Goal: Information Seeking & Learning: Learn about a topic

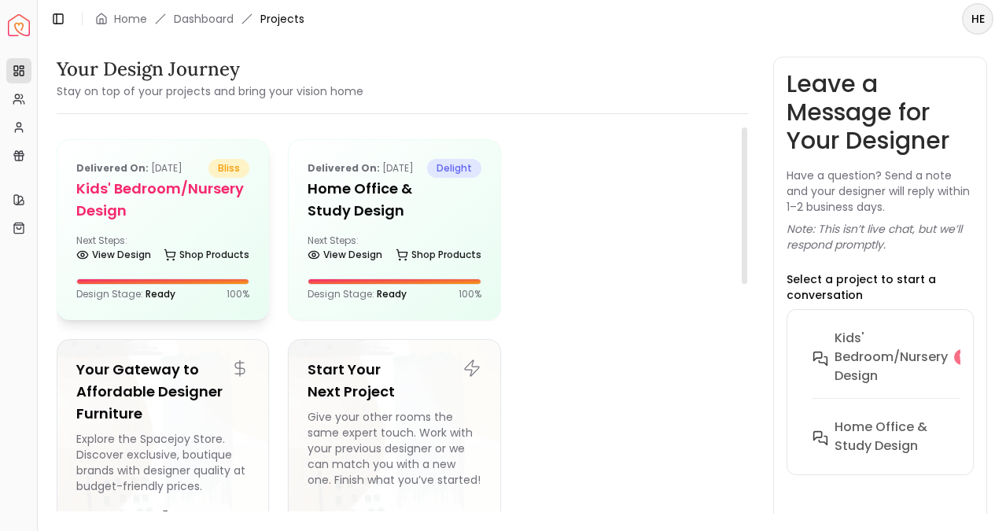
click at [200, 211] on h5 "Kids' Bedroom/Nursery design" at bounding box center [162, 200] width 173 height 44
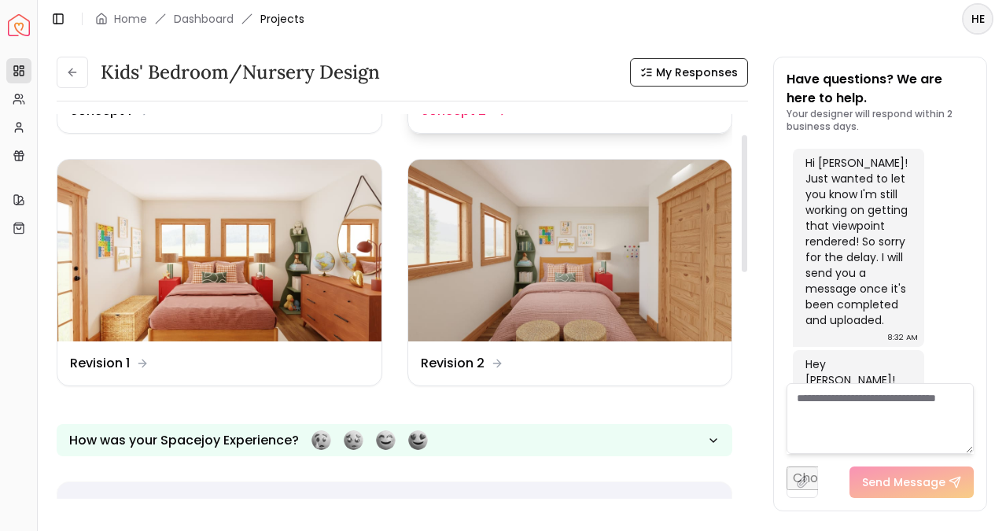
scroll to position [335, 0]
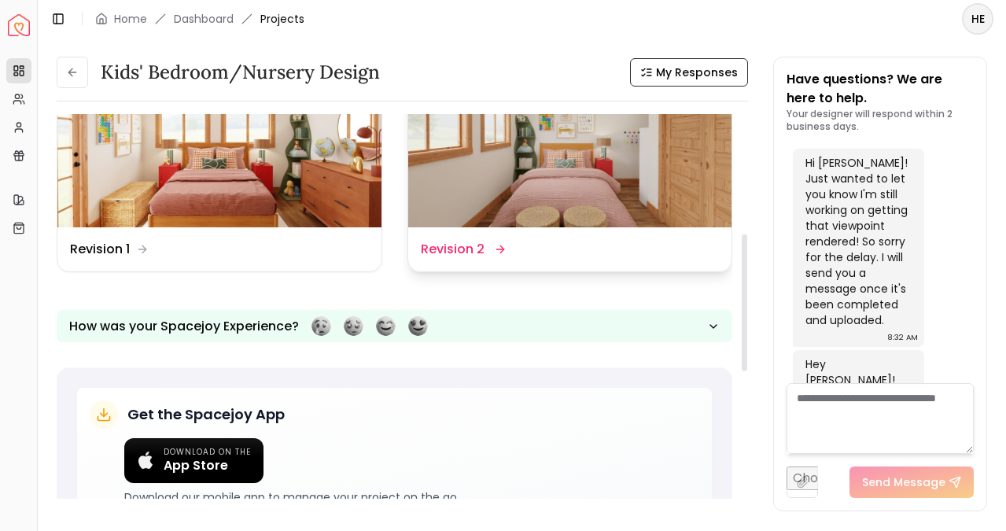
click at [550, 181] on img at bounding box center [570, 137] width 324 height 183
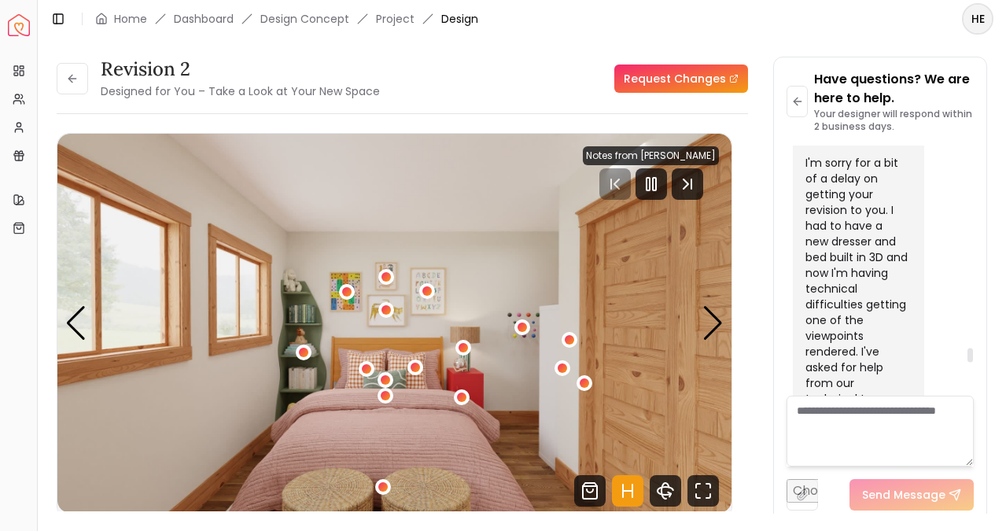
scroll to position [5681, 0]
click at [661, 183] on icon "Pause" at bounding box center [651, 184] width 19 height 19
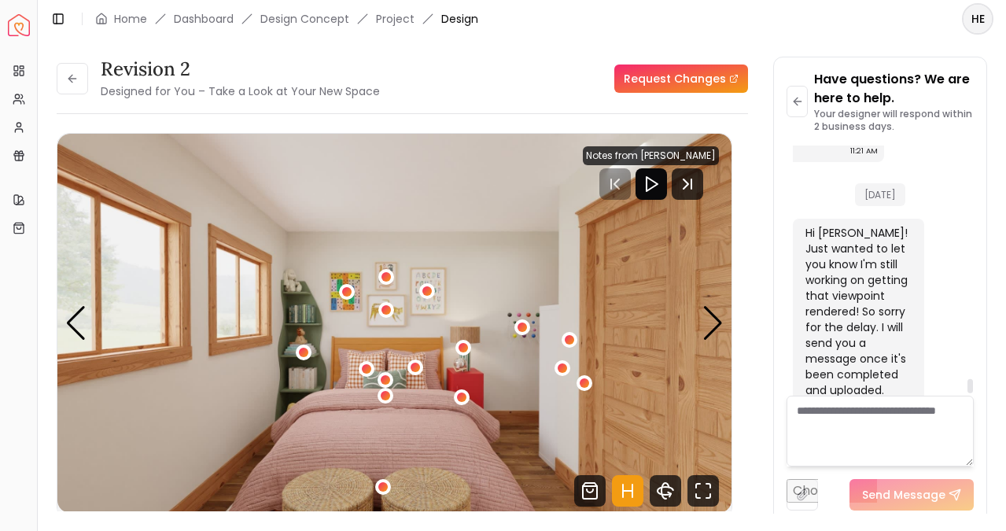
scroll to position [6597, 0]
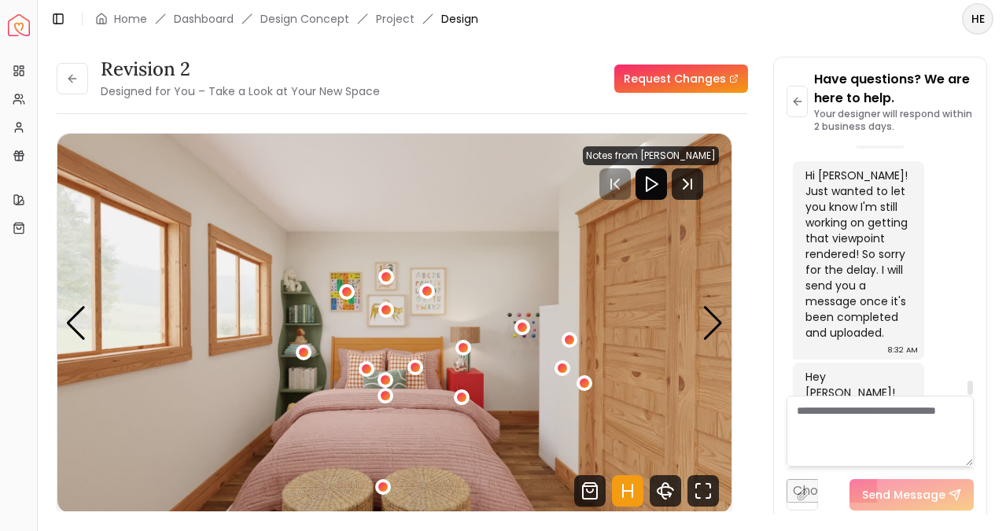
click at [866, 423] on textarea at bounding box center [880, 431] width 187 height 71
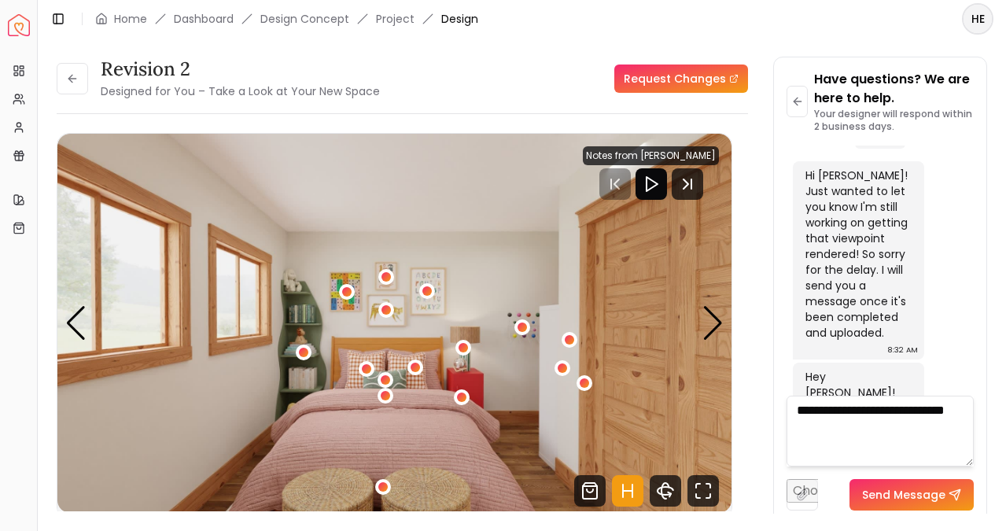
type textarea "**********"
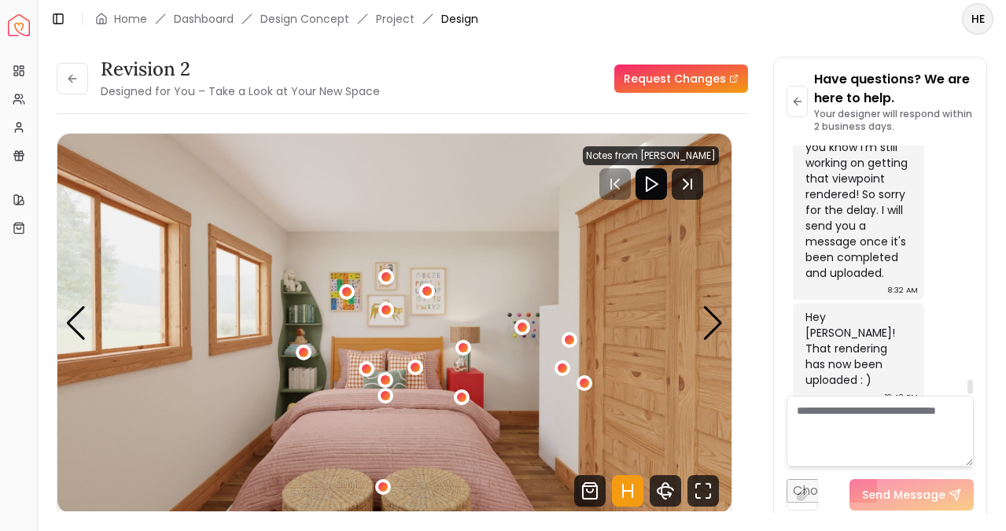
scroll to position [6711, 0]
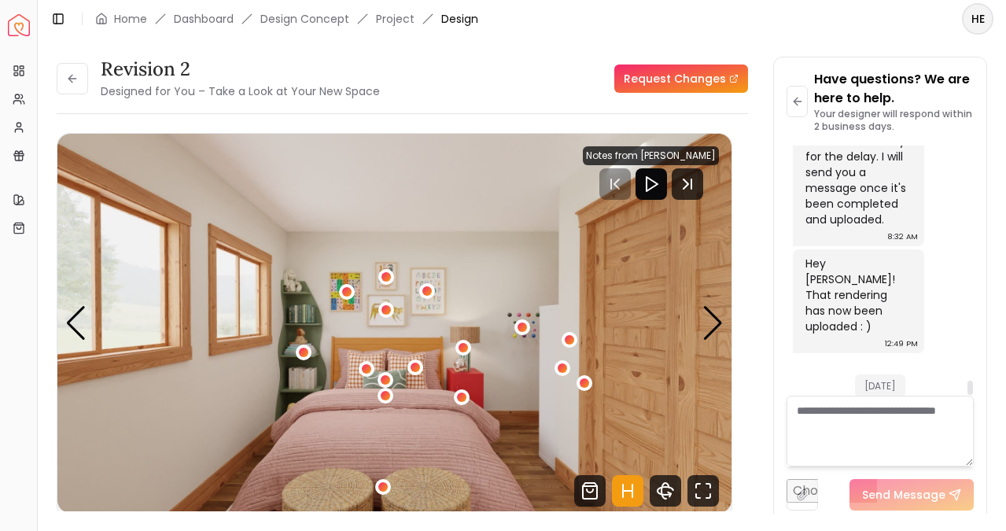
click at [898, 422] on textarea at bounding box center [880, 431] width 187 height 71
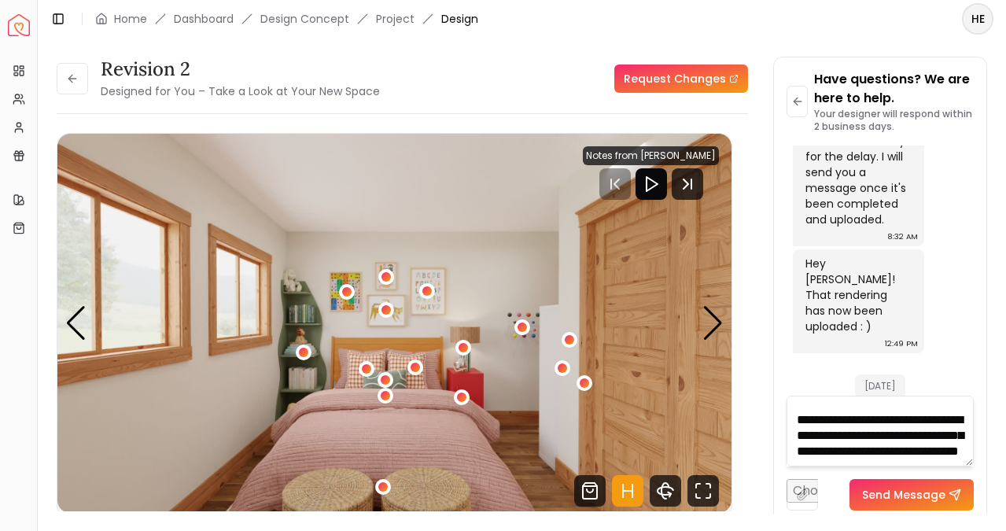
scroll to position [347, 0]
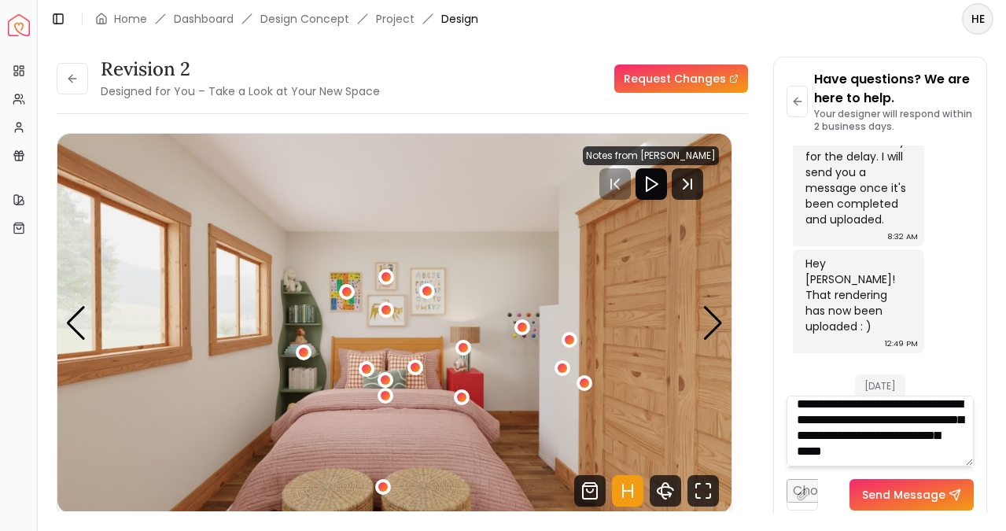
type textarea "**********"
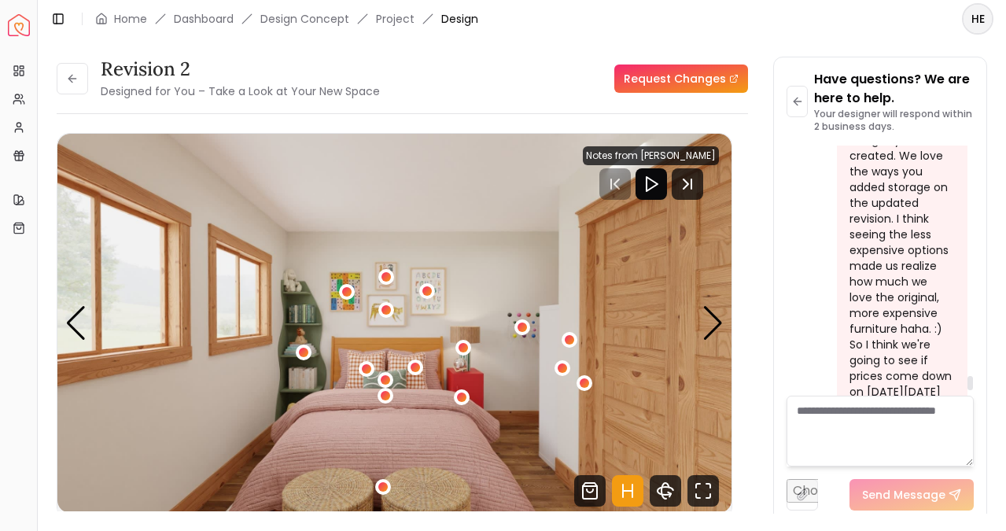
scroll to position [7186, 0]
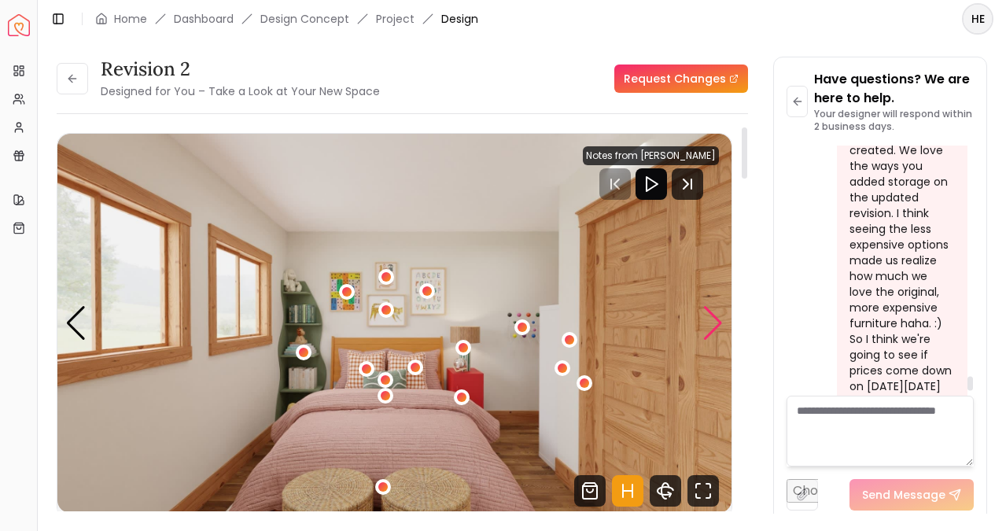
click at [714, 323] on div "Next slide" at bounding box center [713, 323] width 21 height 35
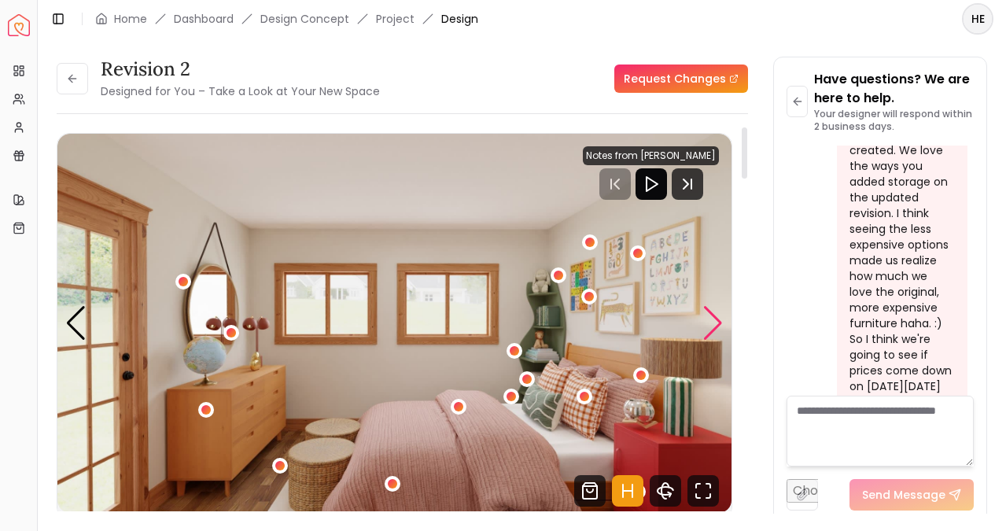
click at [718, 319] on div "Next slide" at bounding box center [713, 323] width 21 height 35
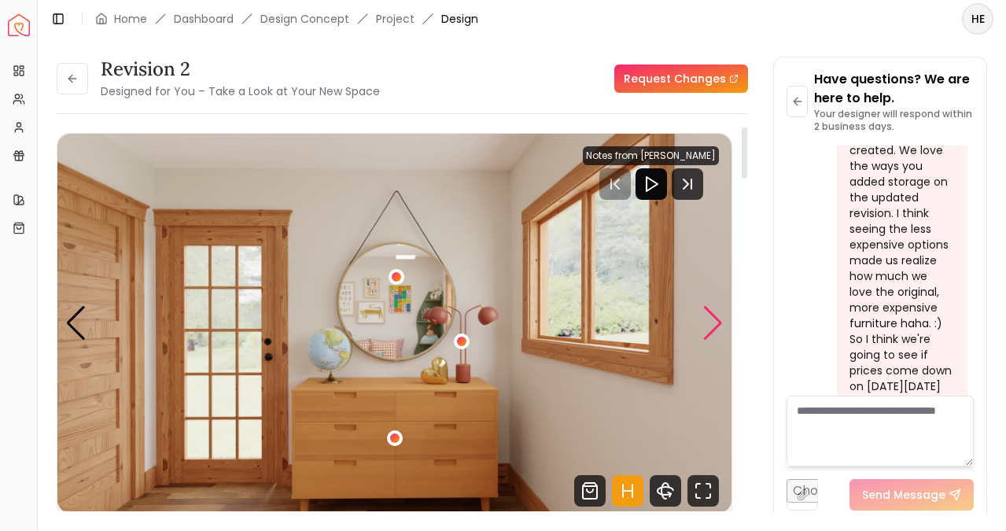
click at [718, 319] on div "Next slide" at bounding box center [713, 323] width 21 height 35
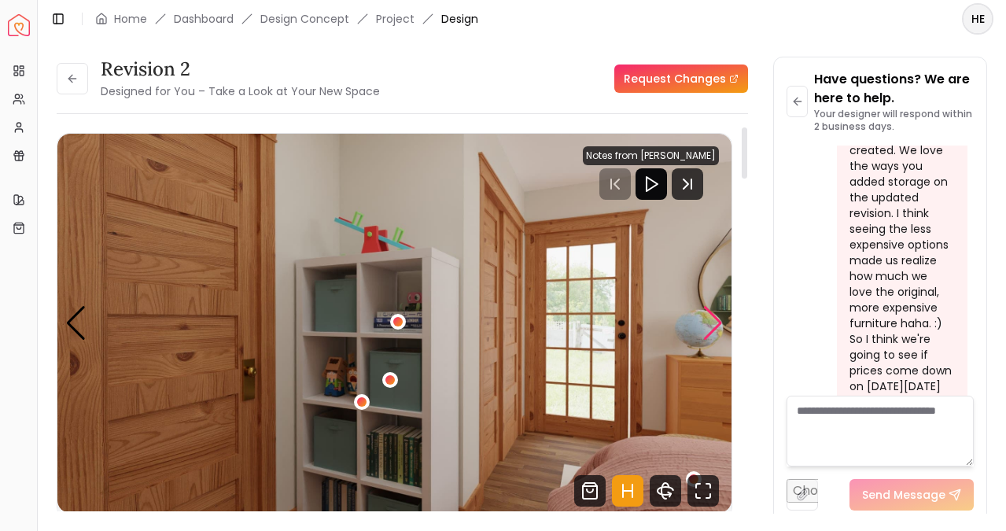
click at [718, 319] on div "Next slide" at bounding box center [713, 323] width 21 height 35
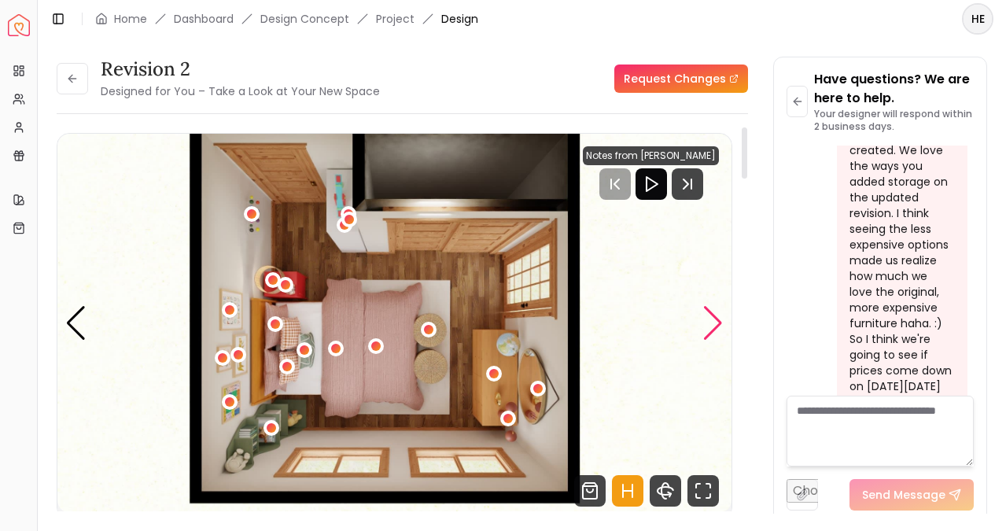
click at [720, 315] on div "Next slide" at bounding box center [713, 323] width 21 height 35
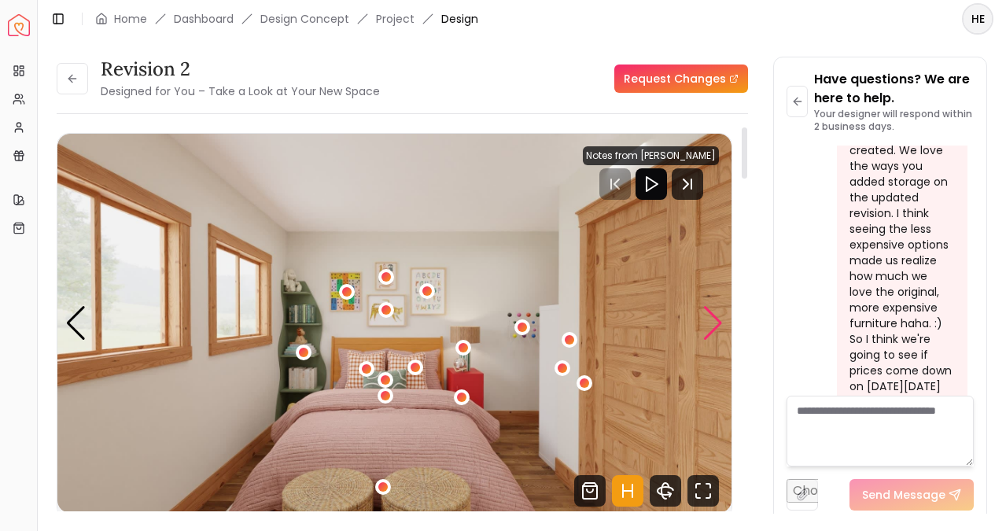
click at [720, 315] on div "Next slide" at bounding box center [713, 323] width 21 height 35
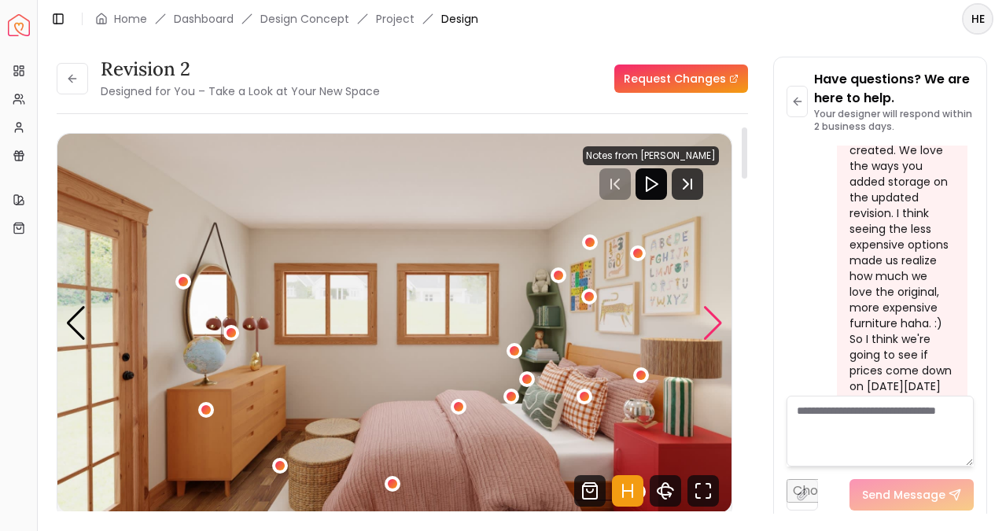
click at [720, 315] on div "Next slide" at bounding box center [713, 323] width 21 height 35
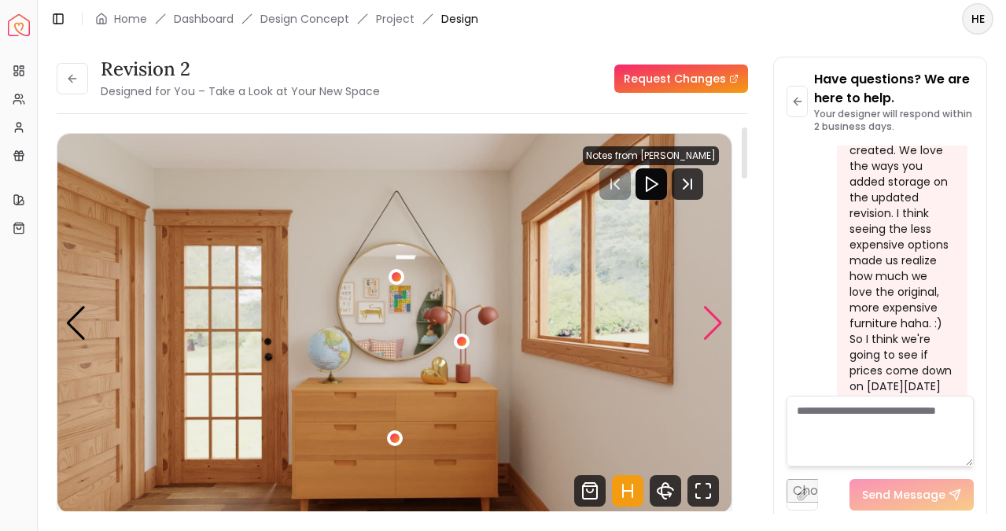
click at [720, 315] on div "Next slide" at bounding box center [713, 323] width 21 height 35
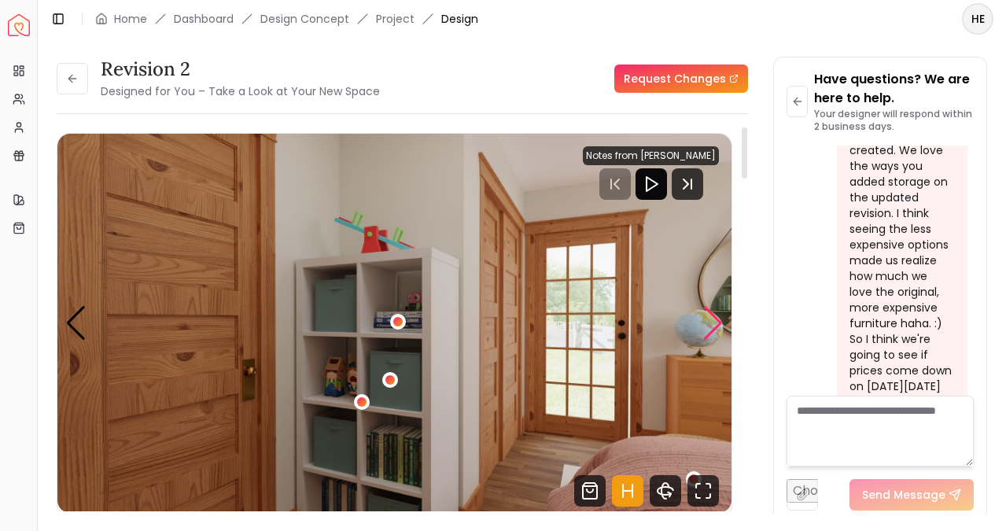
click at [720, 315] on div "Next slide" at bounding box center [713, 323] width 21 height 35
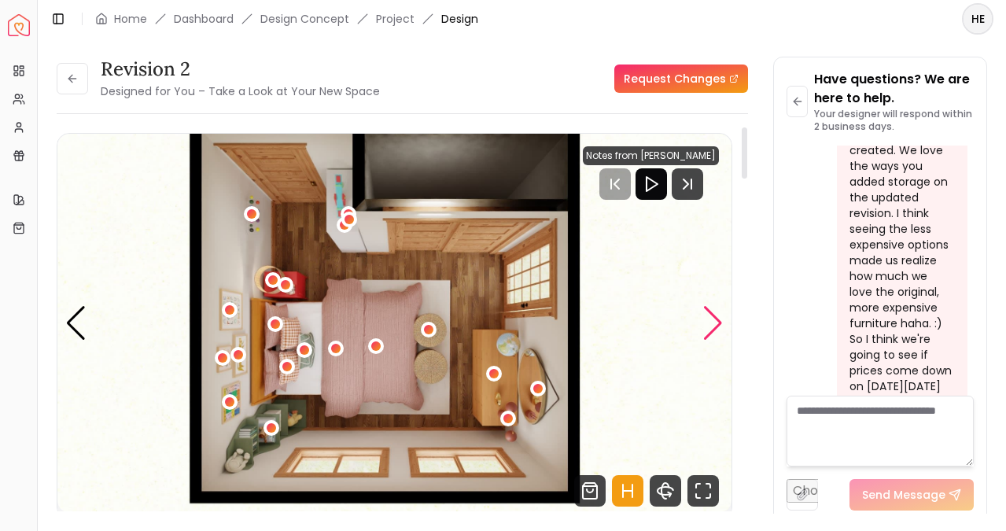
click at [720, 315] on div "Next slide" at bounding box center [713, 323] width 21 height 35
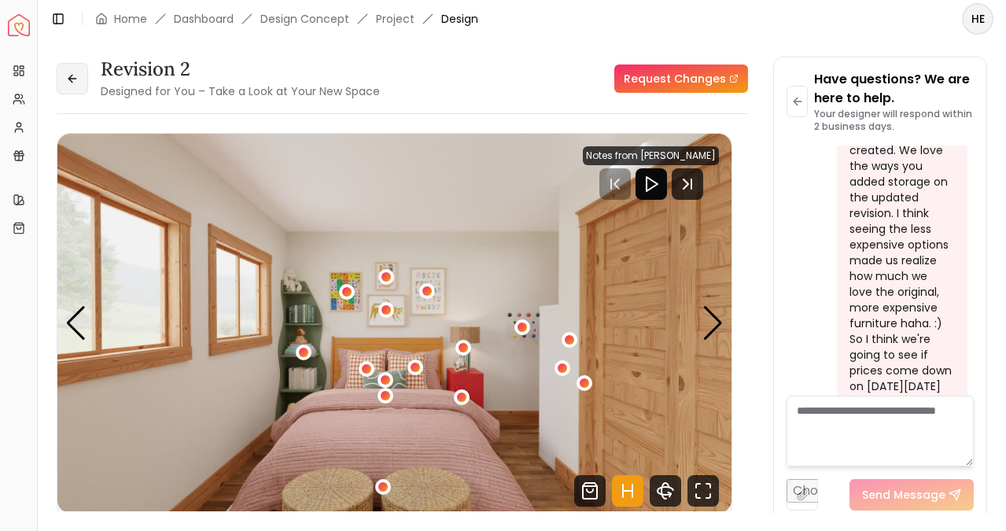
click at [72, 67] on button at bounding box center [72, 78] width 31 height 31
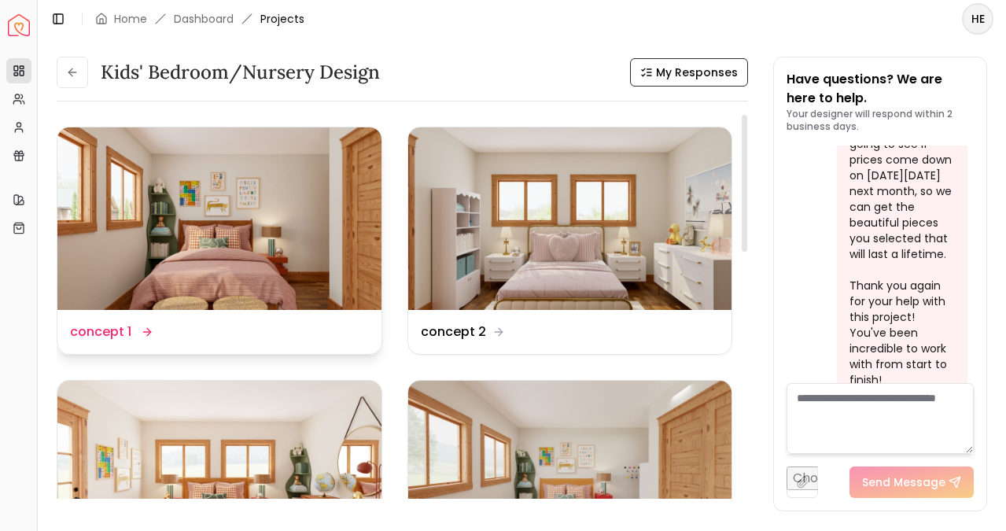
click at [302, 274] on img at bounding box center [219, 218] width 324 height 183
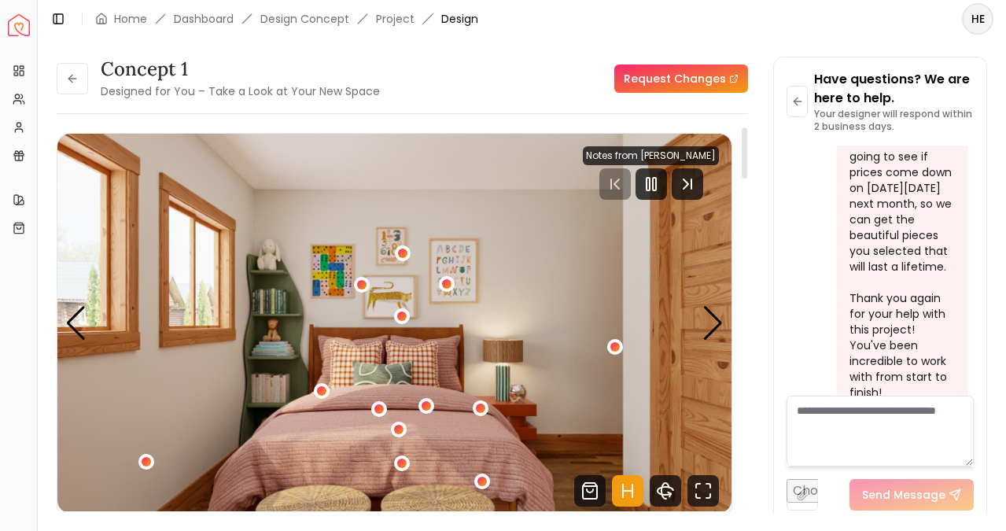
scroll to position [18, 0]
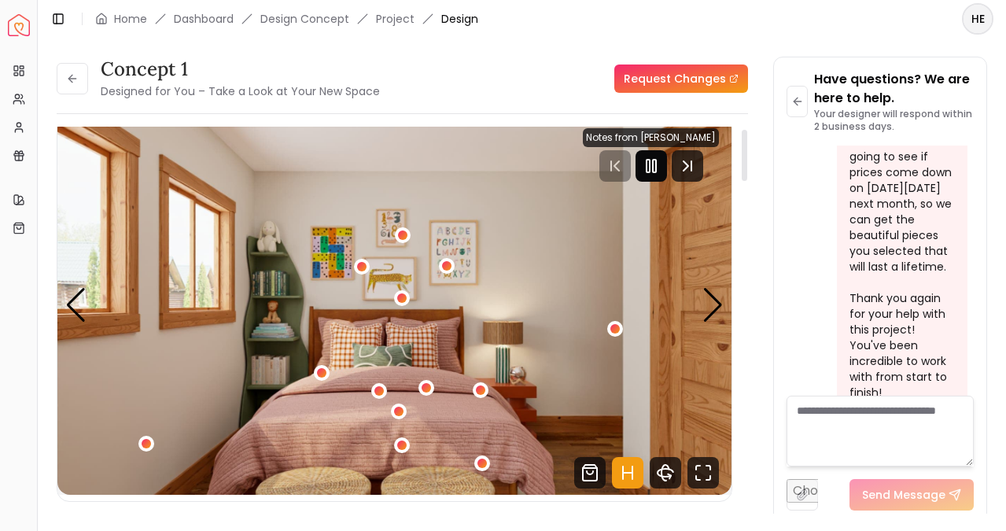
click at [661, 170] on icon "Pause" at bounding box center [651, 166] width 19 height 19
click at [717, 317] on div "Next slide" at bounding box center [713, 305] width 21 height 35
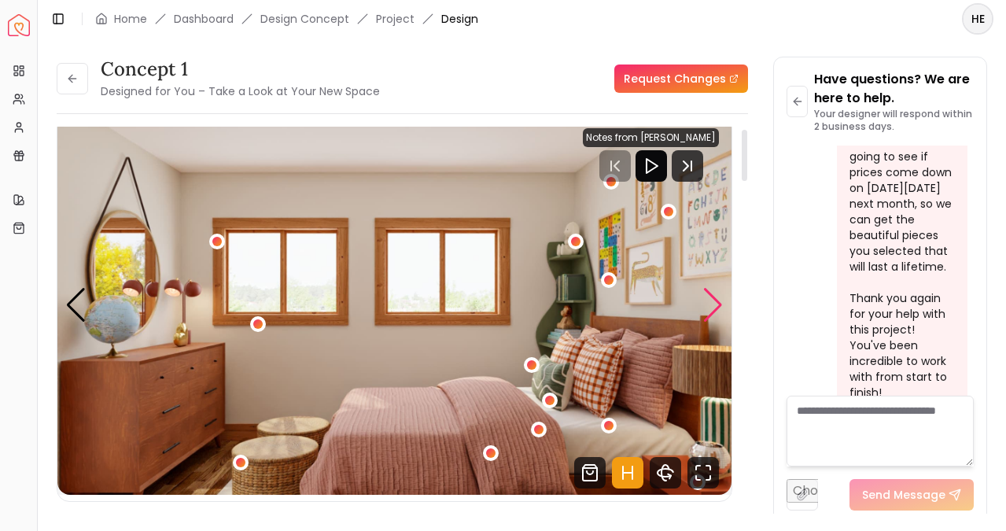
click at [717, 317] on div "Next slide" at bounding box center [713, 305] width 21 height 35
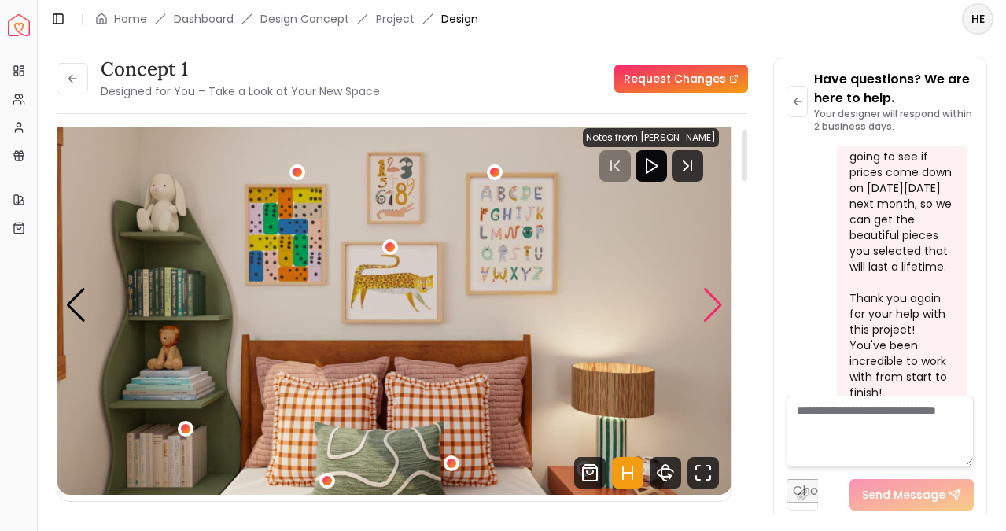
click at [717, 317] on div "Next slide" at bounding box center [713, 305] width 21 height 35
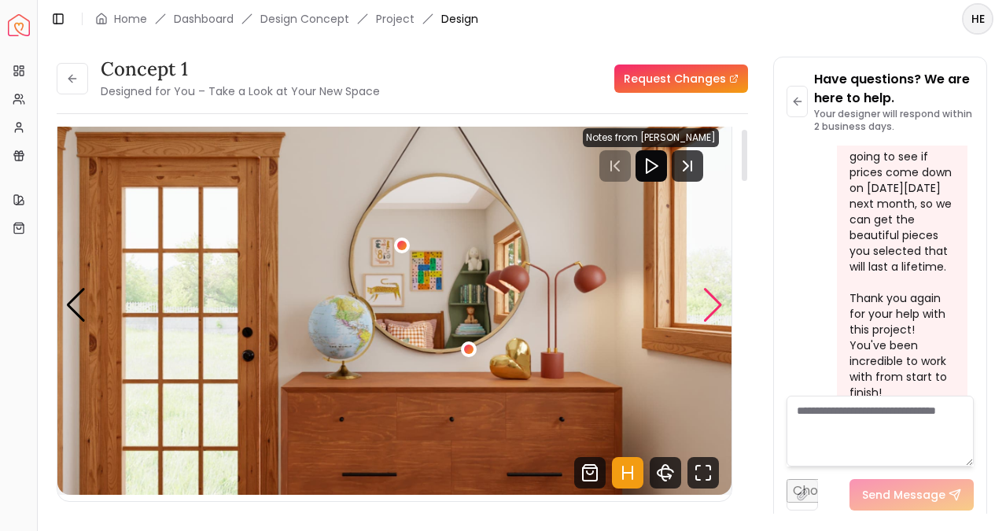
click at [717, 317] on div "Next slide" at bounding box center [713, 305] width 21 height 35
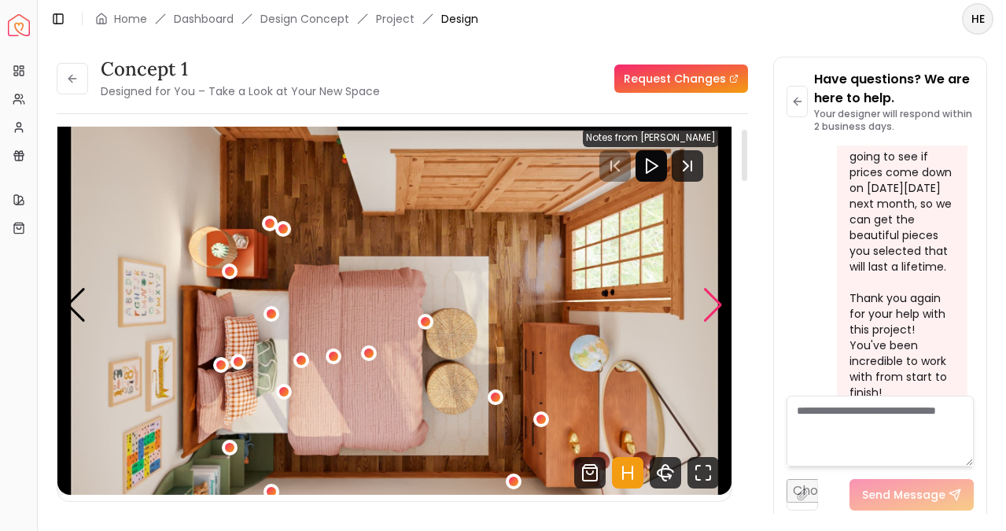
click at [717, 316] on div "Next slide" at bounding box center [713, 305] width 21 height 35
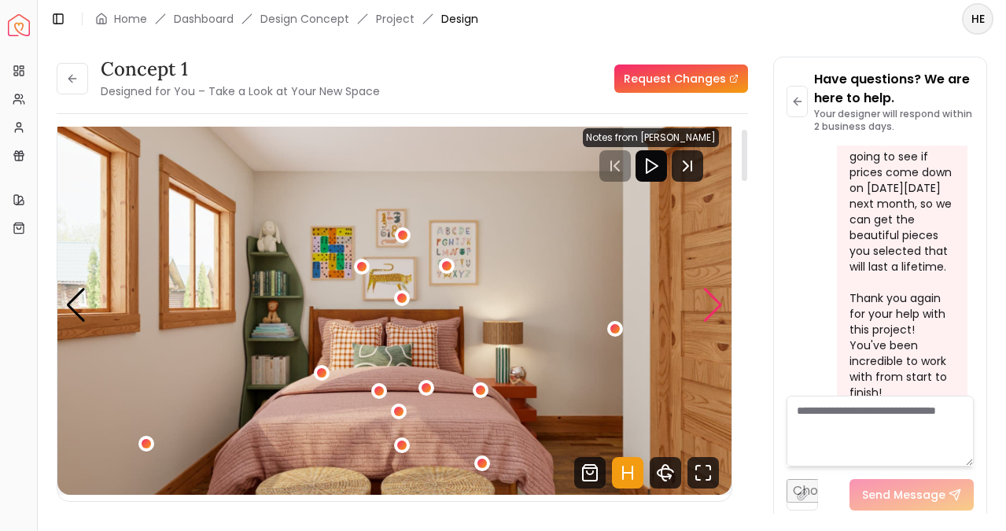
click at [717, 315] on div "Next slide" at bounding box center [713, 305] width 21 height 35
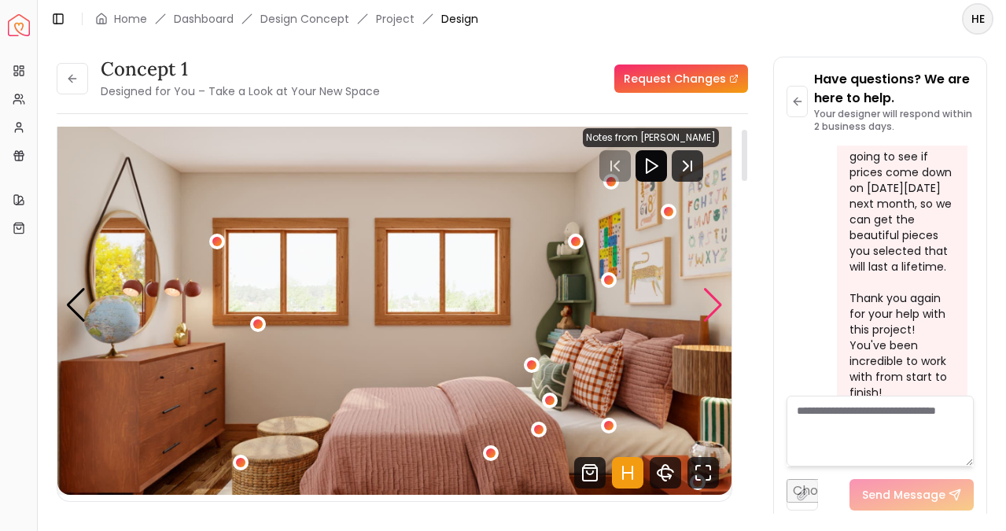
click at [717, 315] on div "Next slide" at bounding box center [713, 305] width 21 height 35
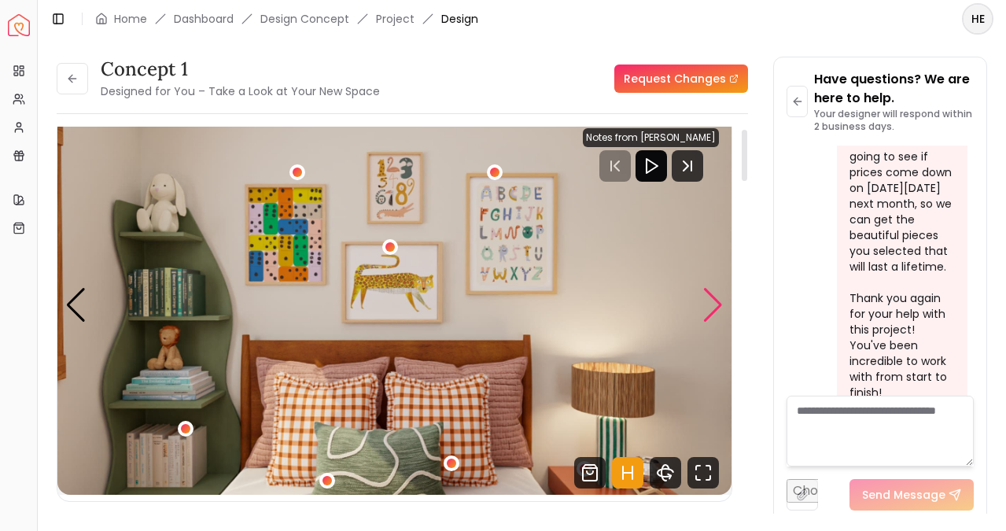
click at [717, 315] on div "Next slide" at bounding box center [713, 305] width 21 height 35
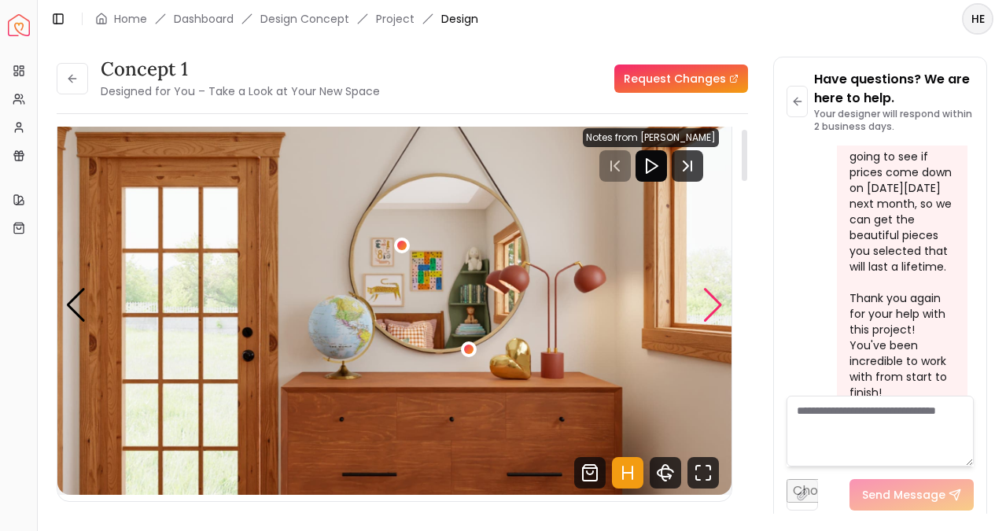
click at [717, 315] on div "Next slide" at bounding box center [713, 305] width 21 height 35
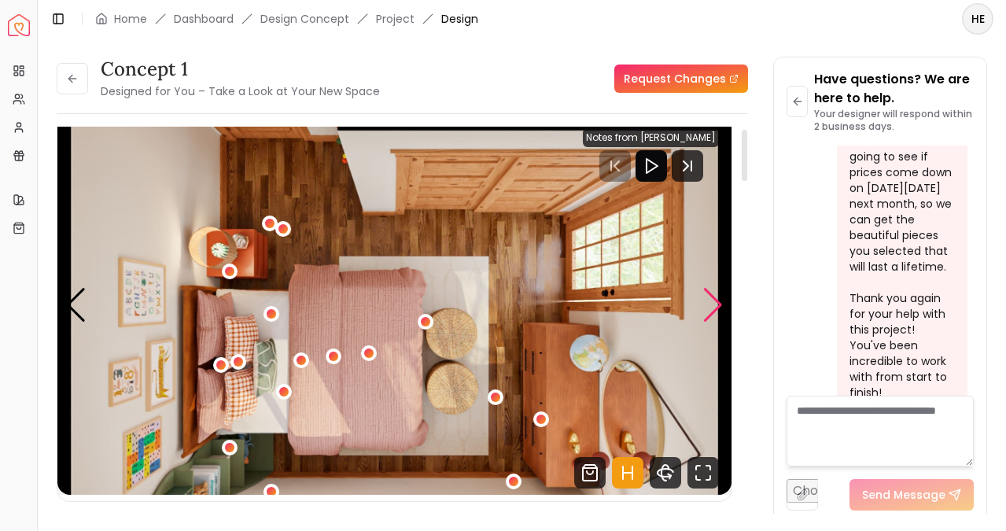
click at [717, 315] on div "Next slide" at bounding box center [713, 305] width 21 height 35
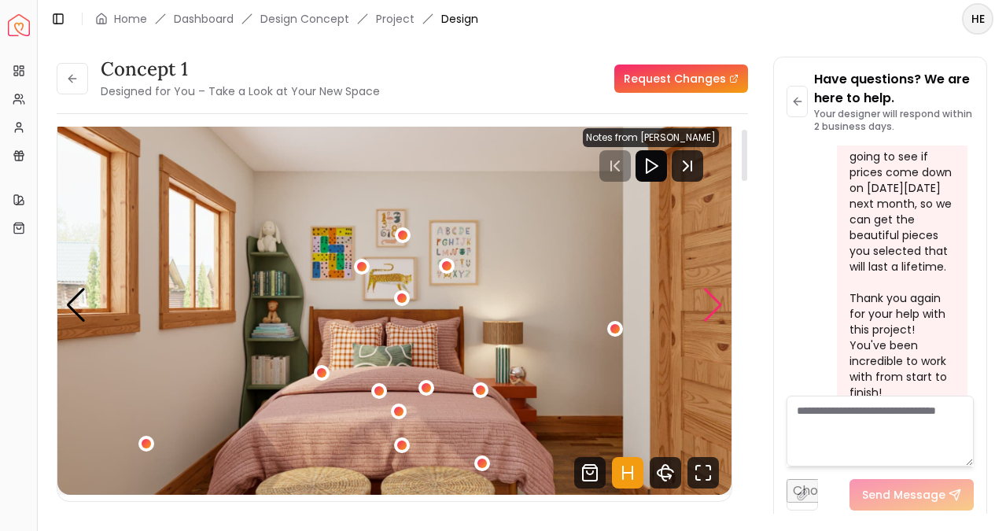
click at [717, 315] on div "Next slide" at bounding box center [713, 305] width 21 height 35
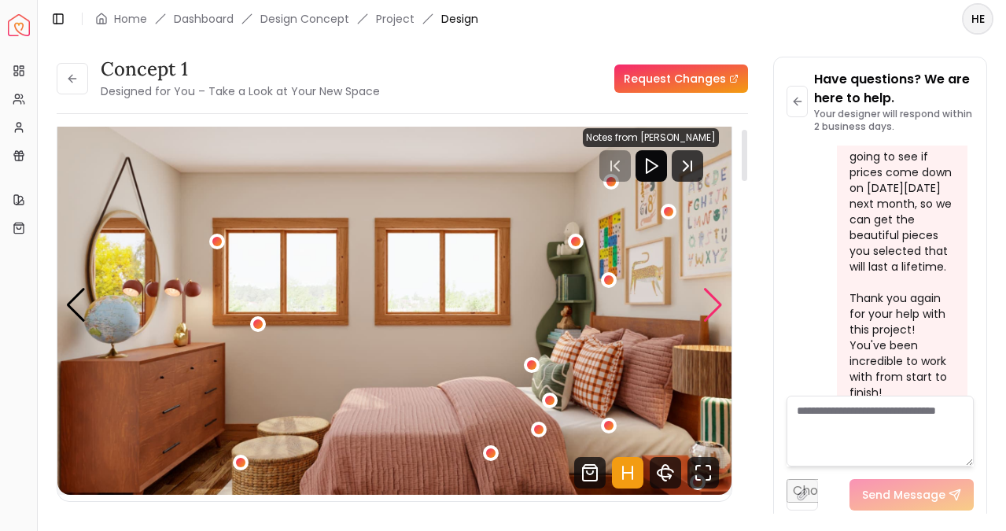
click at [717, 315] on div "Next slide" at bounding box center [713, 305] width 21 height 35
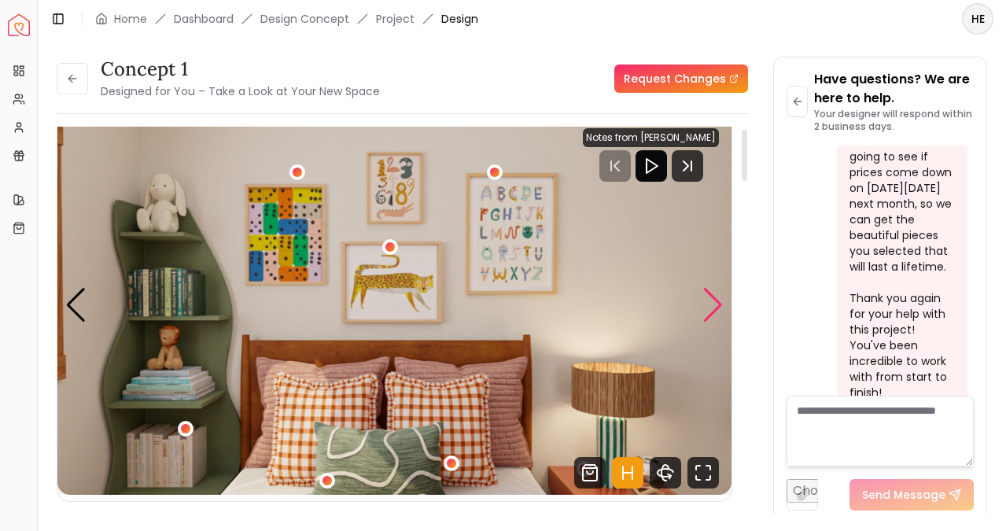
click at [717, 315] on div "Next slide" at bounding box center [713, 305] width 21 height 35
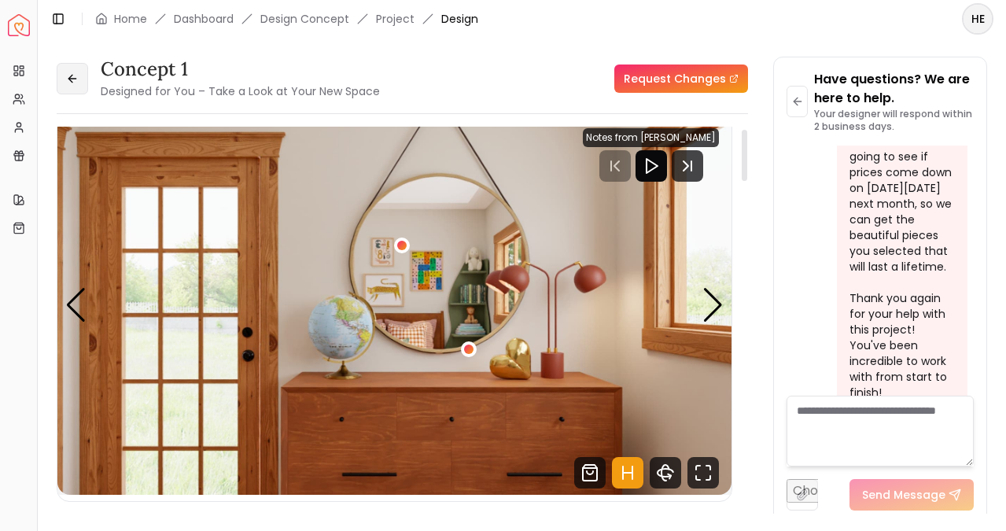
click at [70, 88] on button at bounding box center [72, 78] width 31 height 31
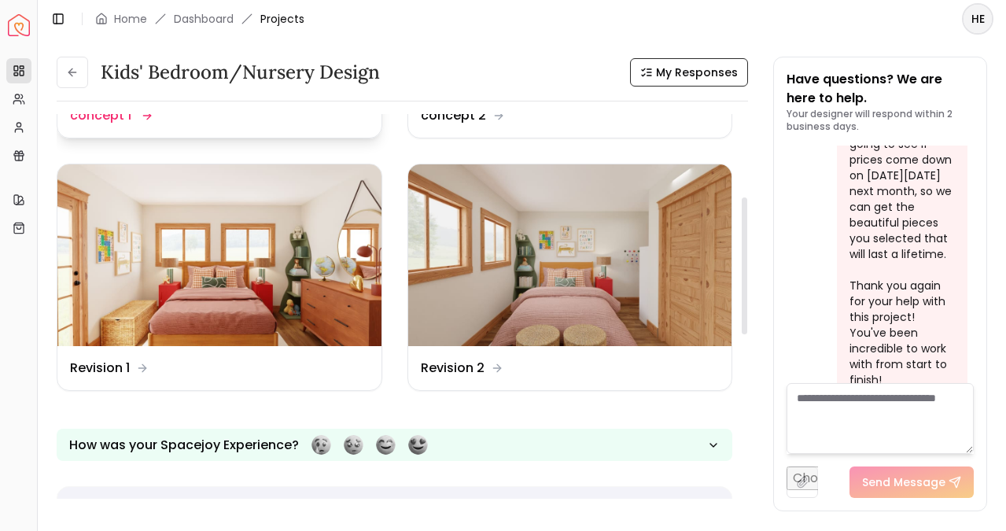
scroll to position [247, 0]
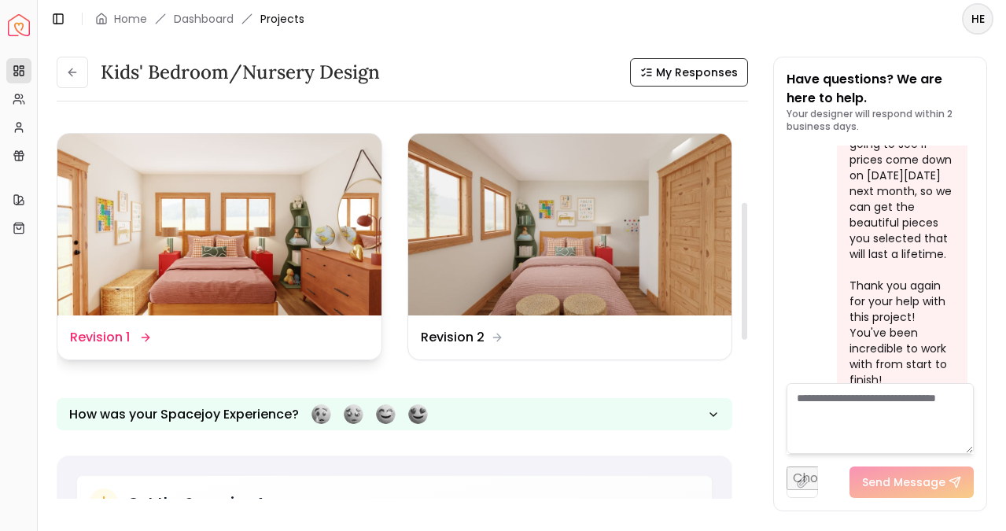
click at [255, 301] on img at bounding box center [219, 225] width 324 height 183
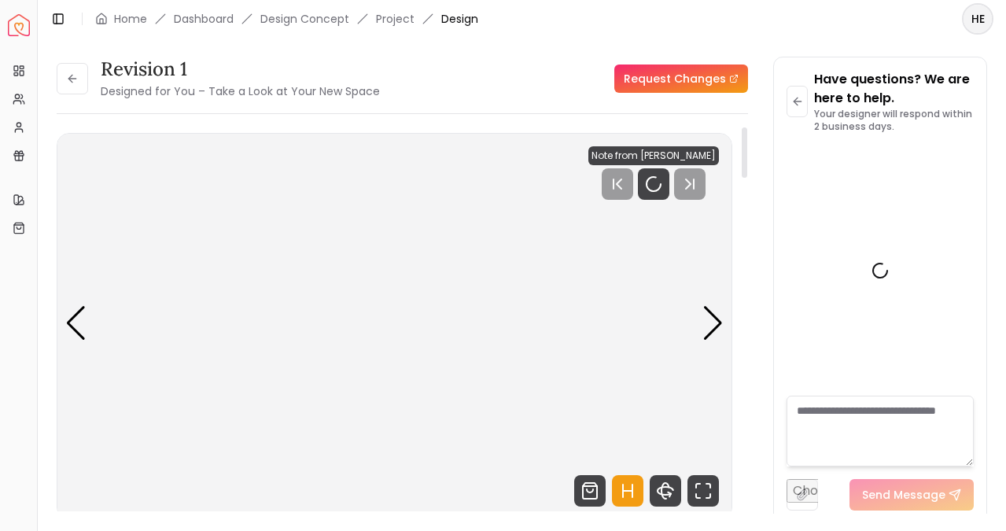
scroll to position [5024, 0]
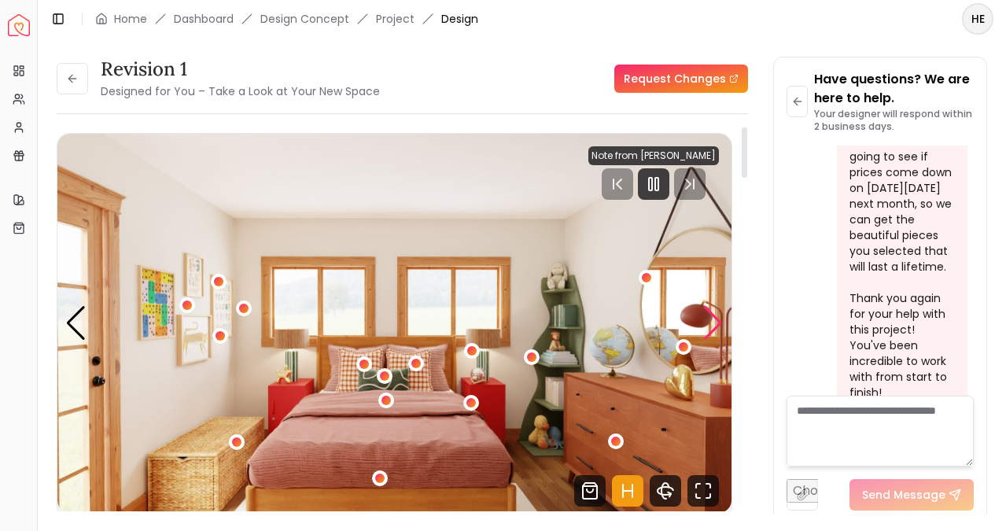
click at [717, 326] on div "Next slide" at bounding box center [713, 323] width 21 height 35
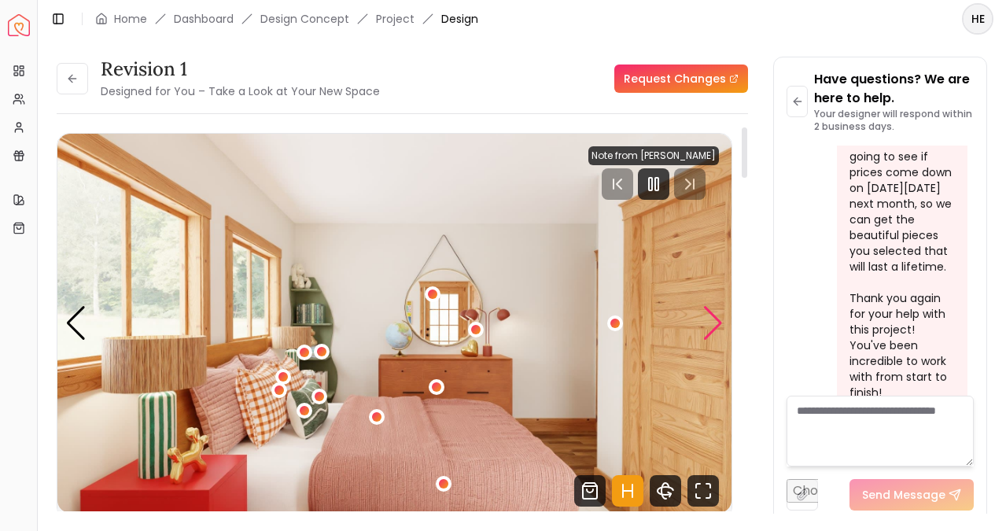
click at [717, 326] on div "Next slide" at bounding box center [713, 323] width 21 height 35
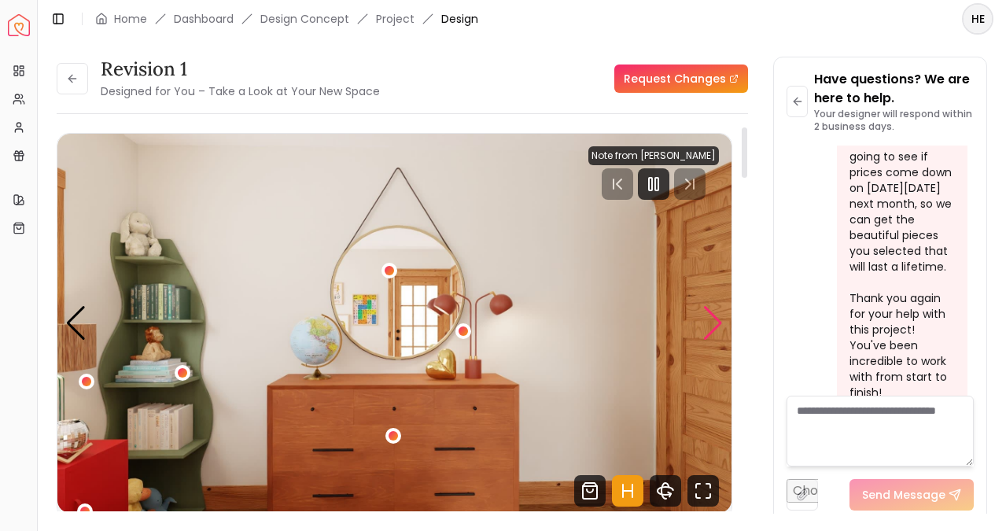
click at [717, 326] on div "Next slide" at bounding box center [713, 323] width 21 height 35
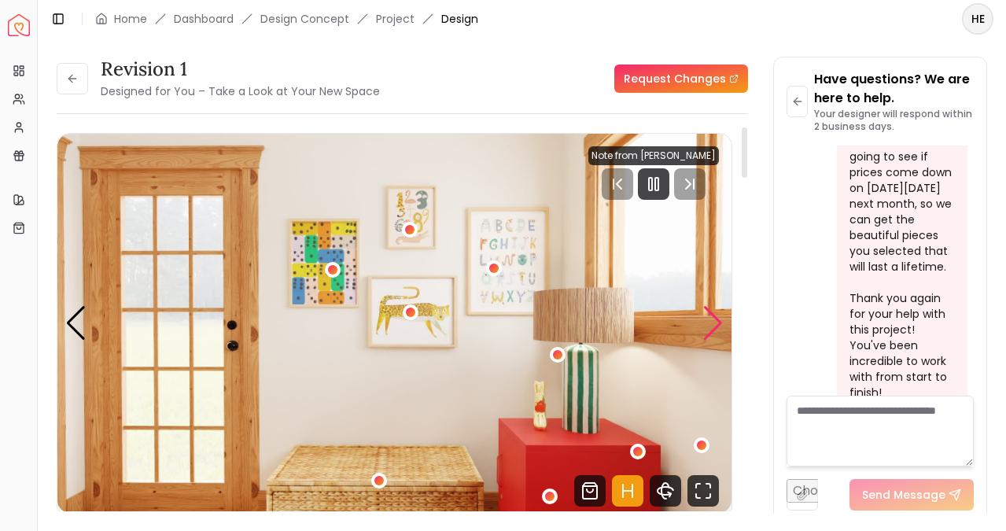
click at [717, 326] on div "Next slide" at bounding box center [713, 323] width 21 height 35
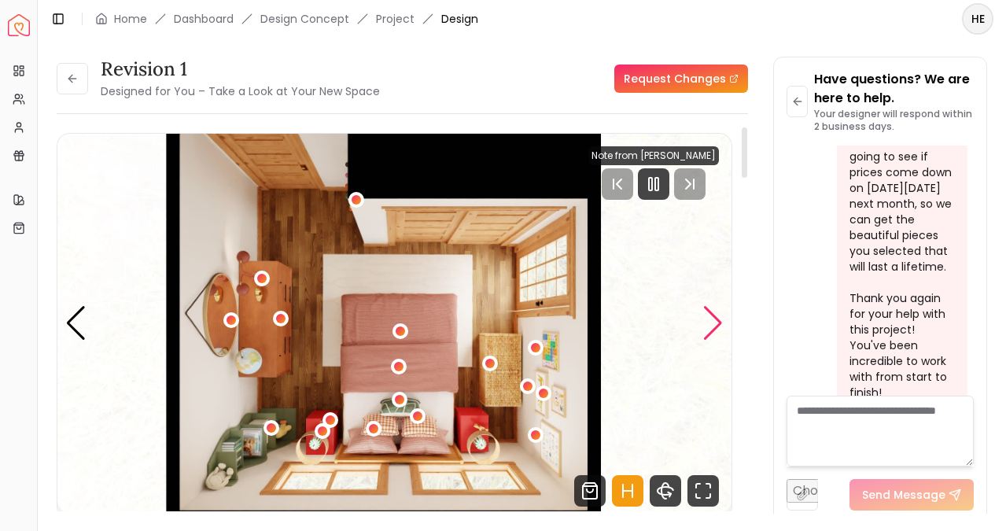
click at [717, 326] on div "Next slide" at bounding box center [713, 323] width 21 height 35
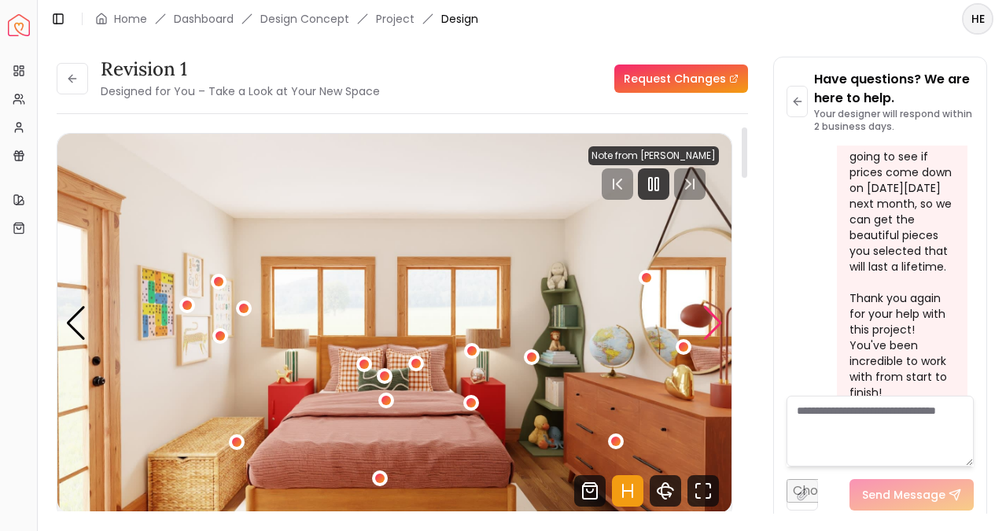
click at [717, 326] on div "Next slide" at bounding box center [713, 323] width 21 height 35
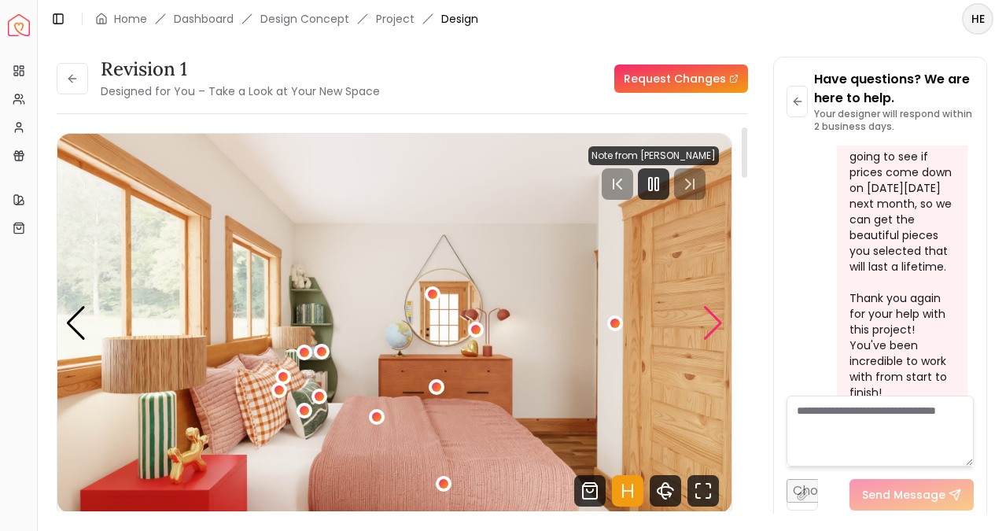
click at [717, 326] on div "Next slide" at bounding box center [713, 323] width 21 height 35
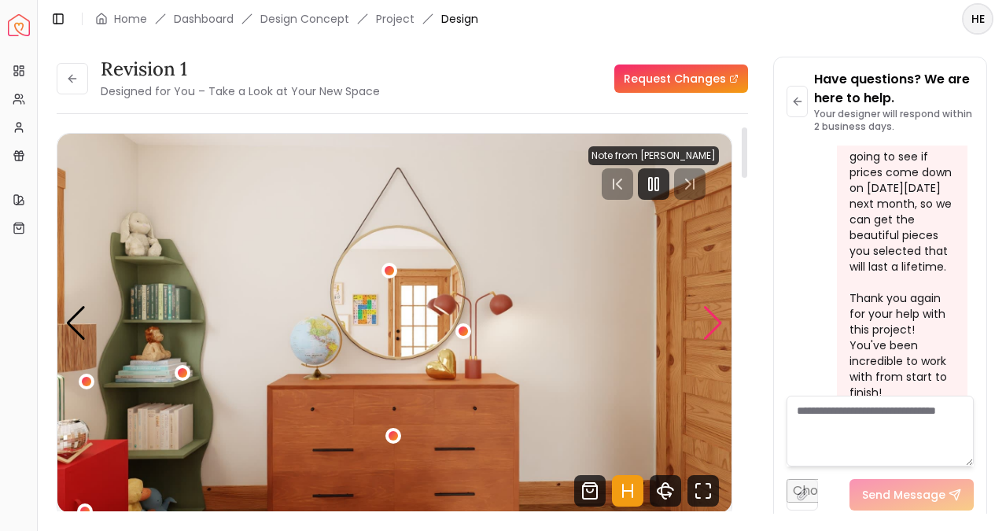
click at [717, 326] on div "Next slide" at bounding box center [713, 323] width 21 height 35
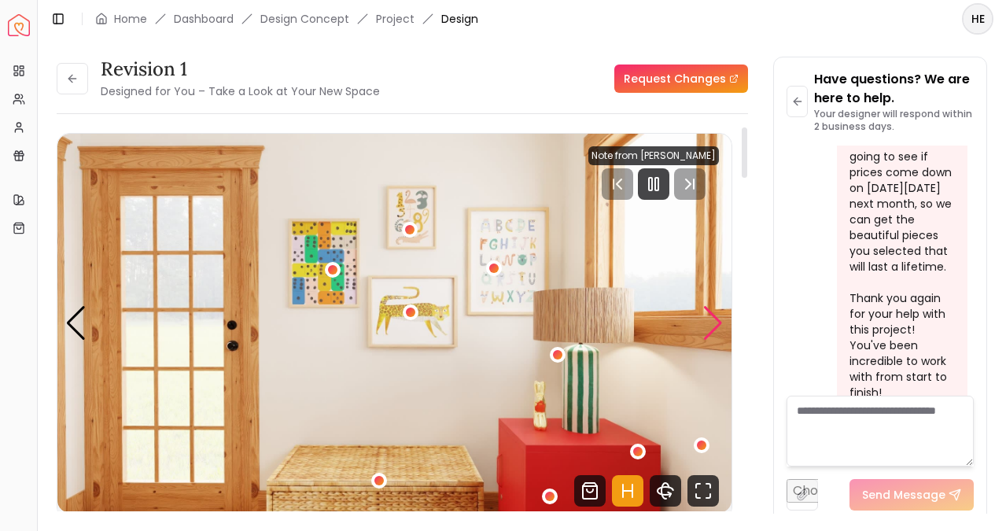
click at [717, 326] on div "Next slide" at bounding box center [713, 323] width 21 height 35
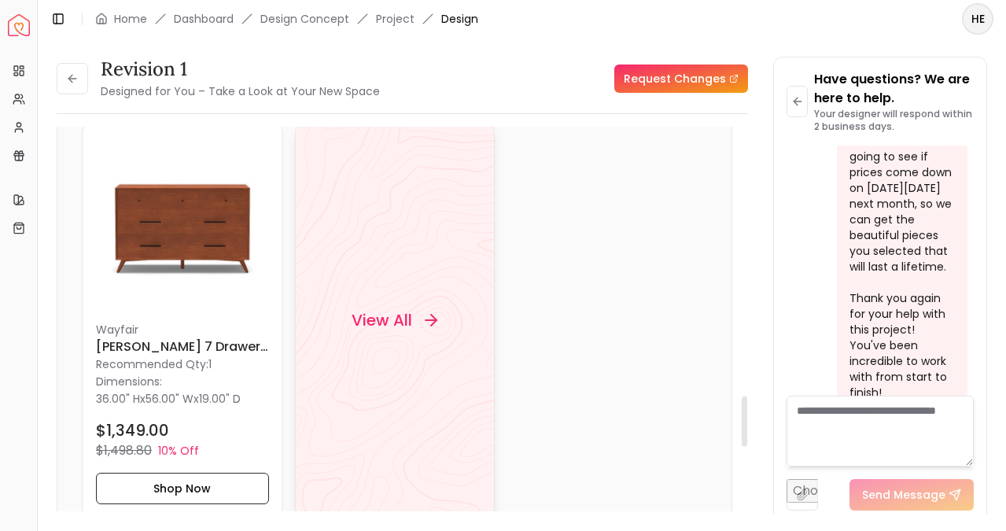
scroll to position [2046, 0]
click at [404, 332] on div "View All" at bounding box center [395, 318] width 124 height 47
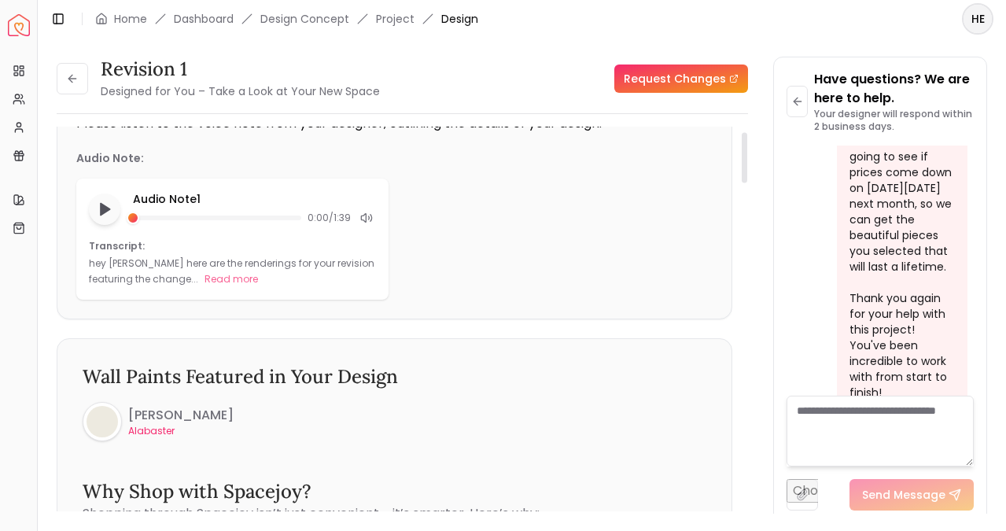
scroll to position [0, 0]
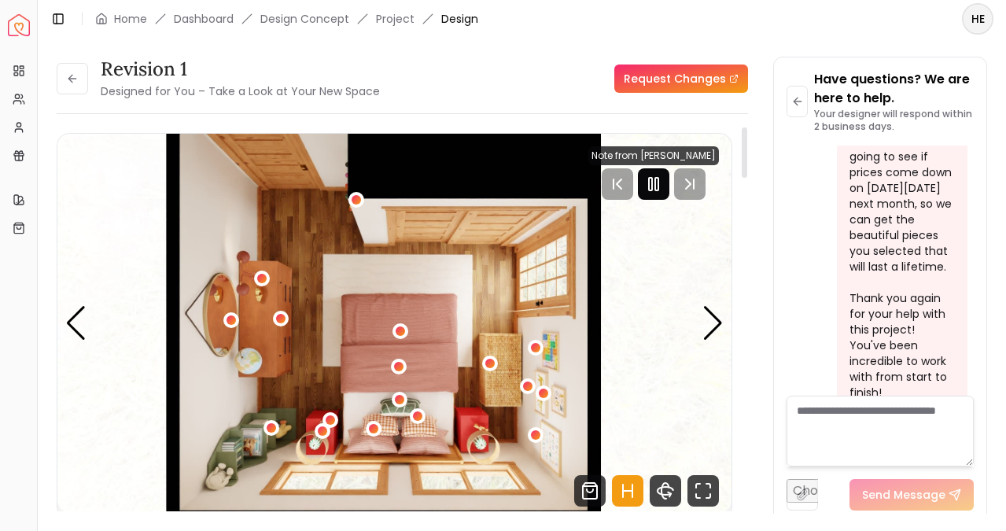
click at [663, 182] on icon "Pause" at bounding box center [653, 184] width 19 height 19
click at [67, 79] on icon at bounding box center [72, 78] width 13 height 13
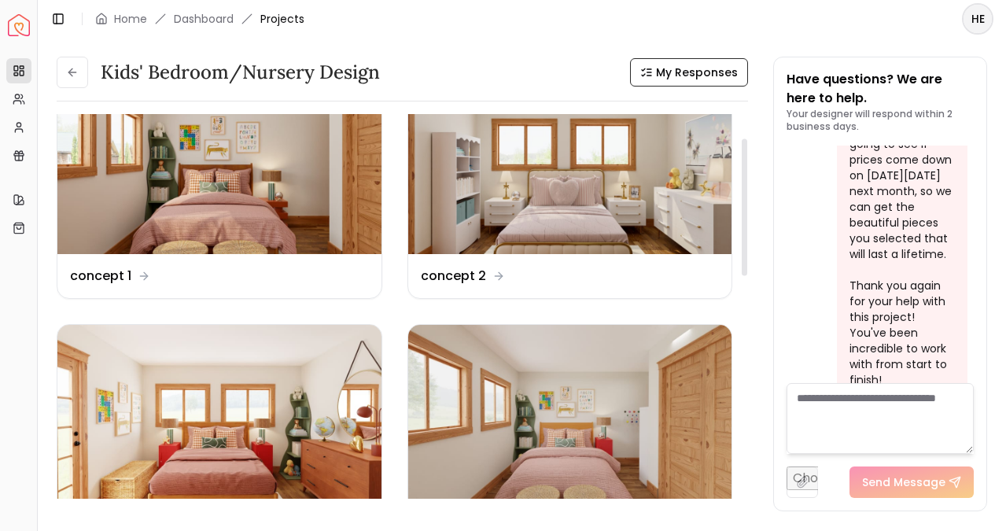
scroll to position [128, 0]
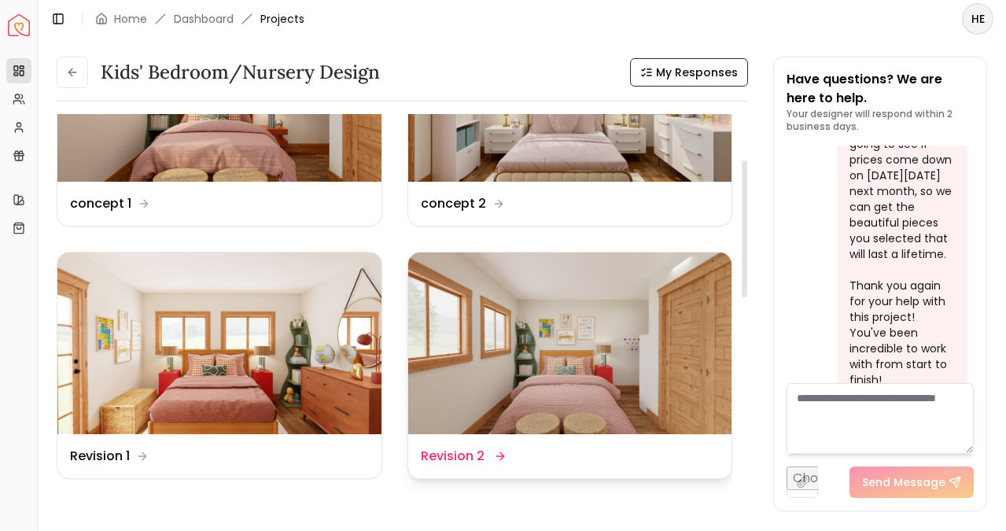
click at [511, 353] on img at bounding box center [570, 344] width 324 height 183
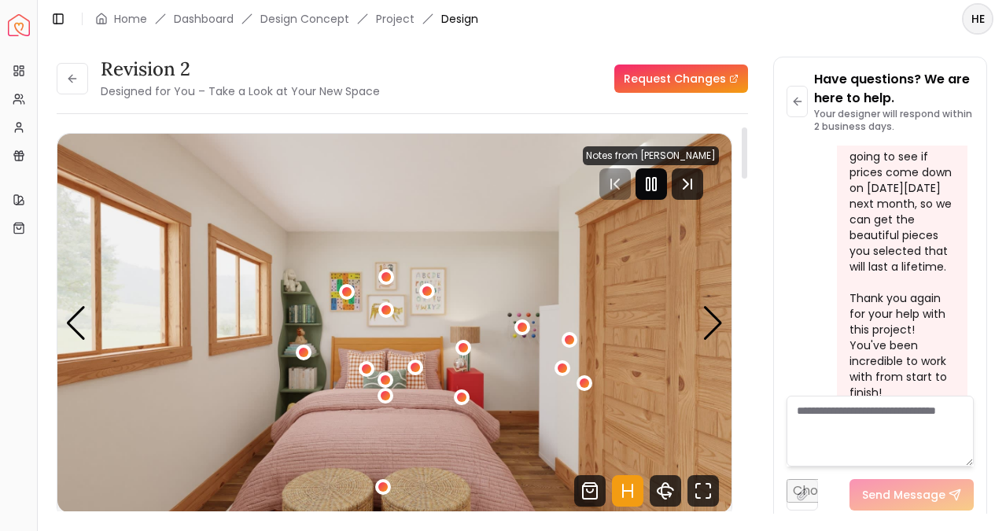
click at [661, 185] on icon "Pause" at bounding box center [651, 184] width 19 height 19
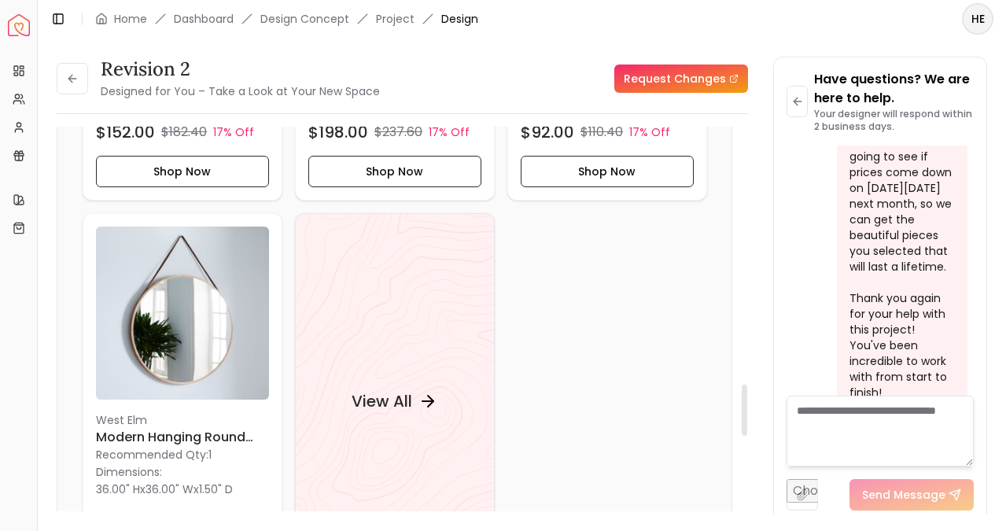
scroll to position [1983, 0]
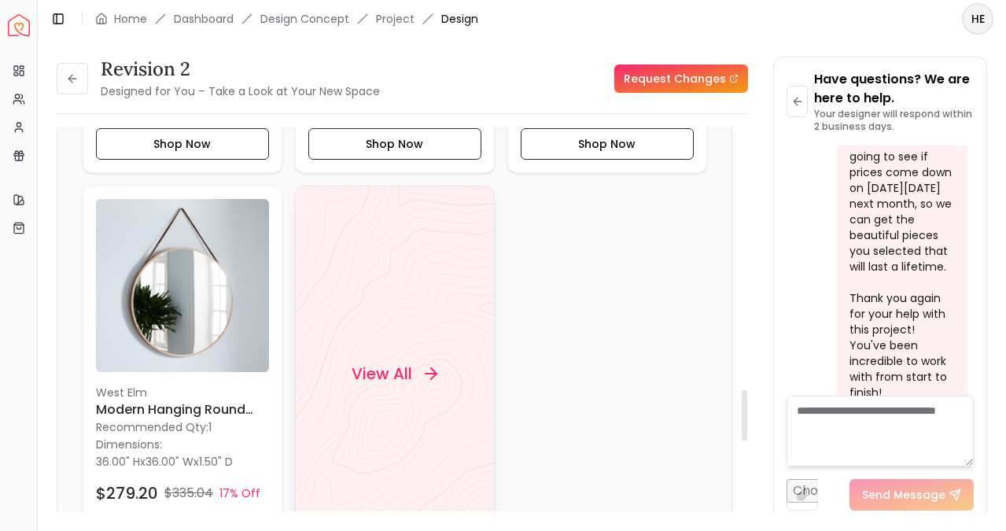
click at [379, 338] on div "View All" at bounding box center [395, 374] width 200 height 376
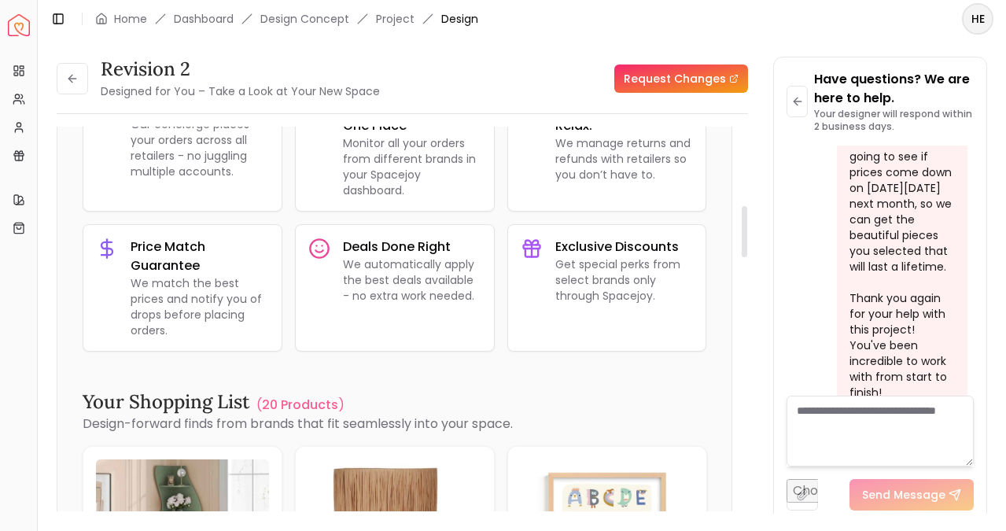
scroll to position [0, 0]
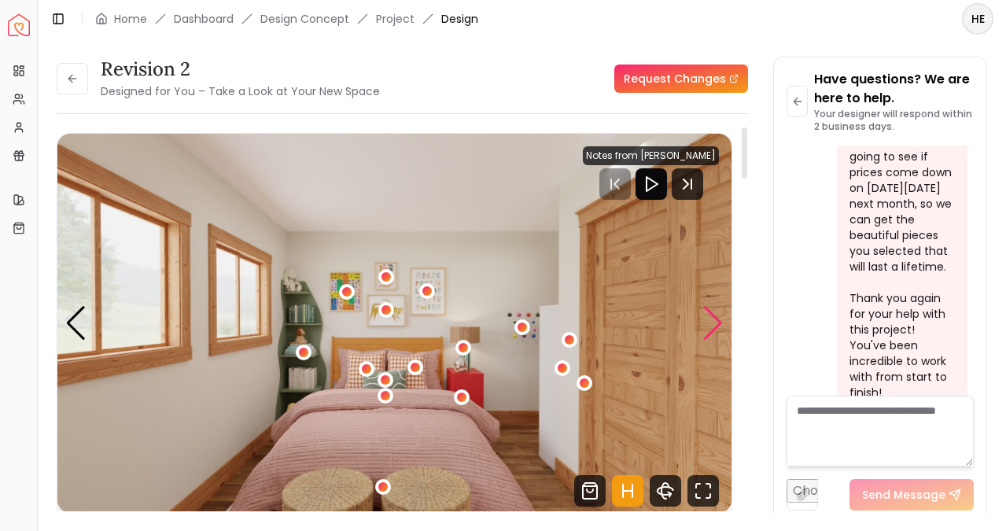
click at [717, 315] on div "Next slide" at bounding box center [713, 323] width 21 height 35
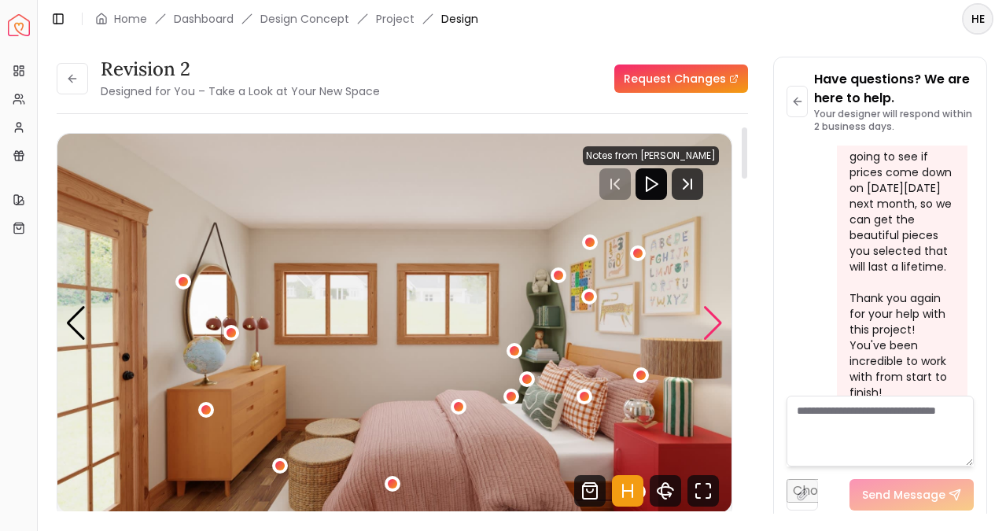
click at [717, 315] on div "Next slide" at bounding box center [713, 323] width 21 height 35
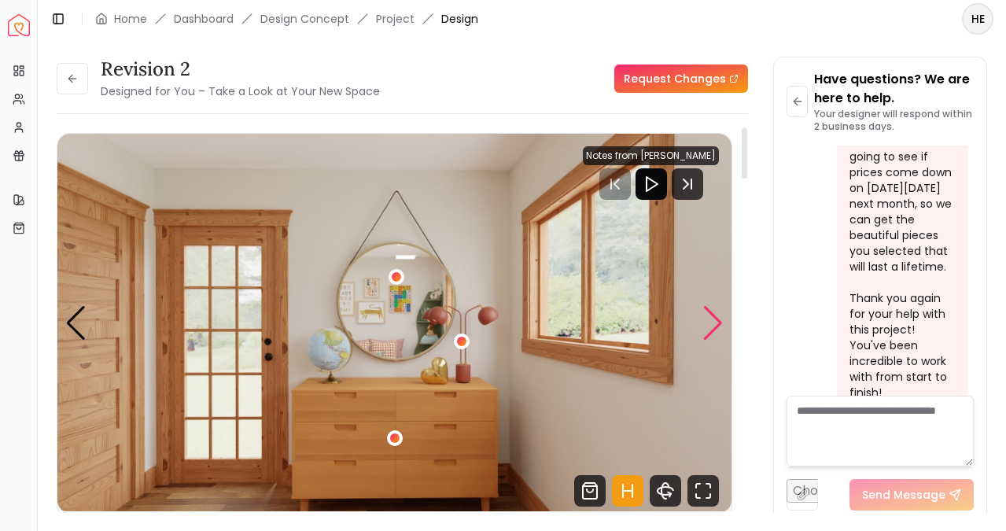
click at [715, 313] on div "Next slide" at bounding box center [713, 323] width 21 height 35
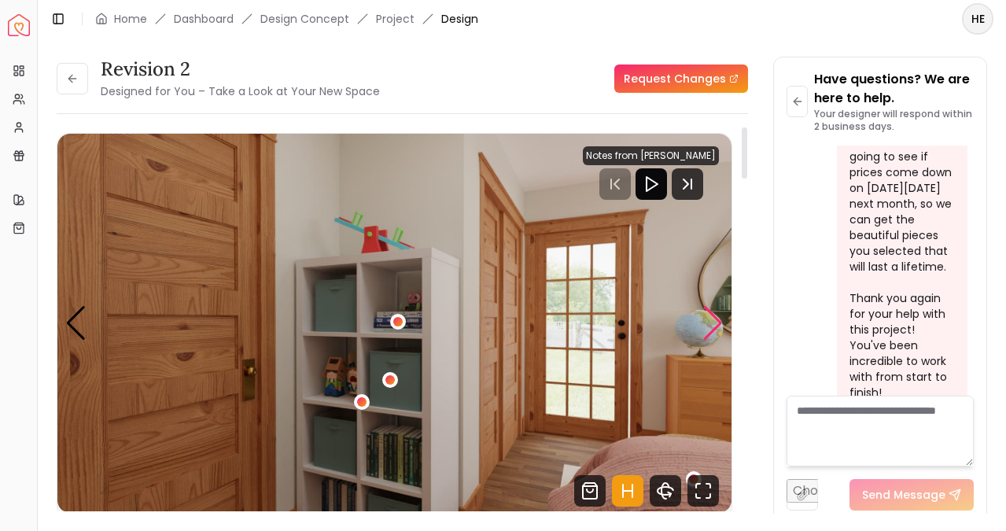
click at [715, 313] on div "Next slide" at bounding box center [713, 323] width 21 height 35
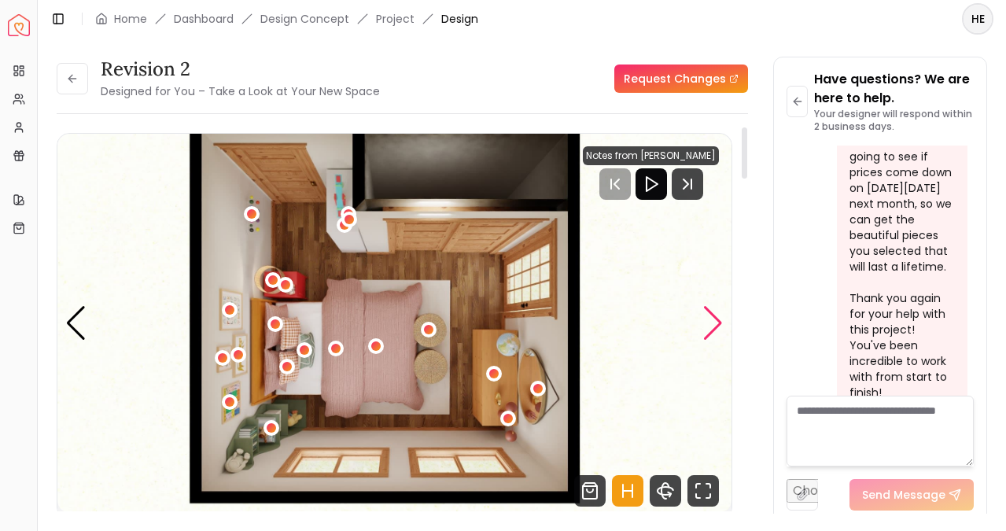
click at [715, 313] on div "Next slide" at bounding box center [713, 323] width 21 height 35
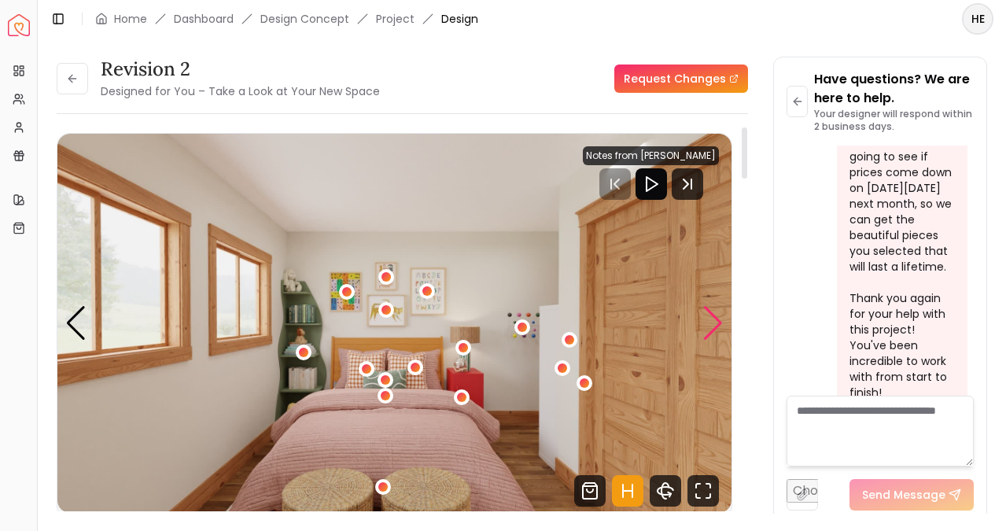
click at [715, 313] on div "Next slide" at bounding box center [713, 323] width 21 height 35
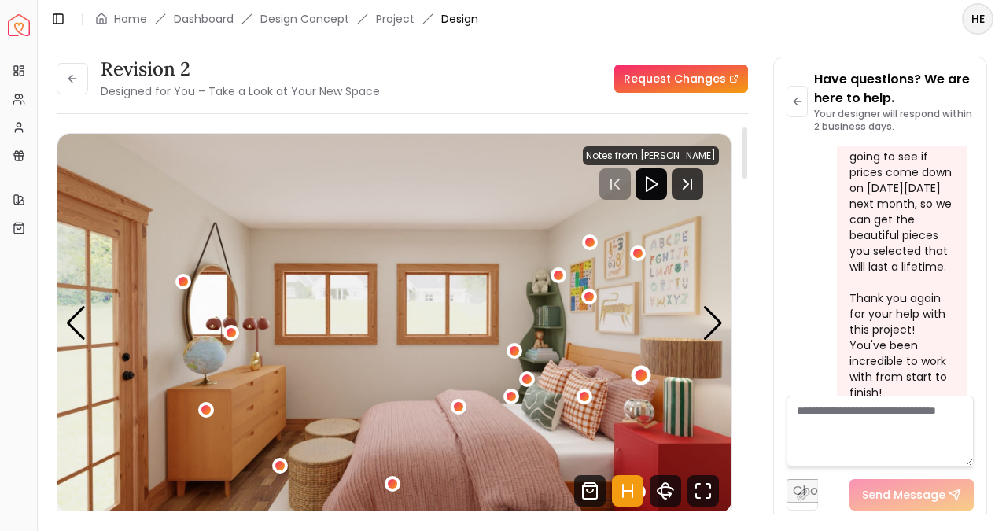
click at [639, 377] on div "2 / 5" at bounding box center [642, 375] width 12 height 12
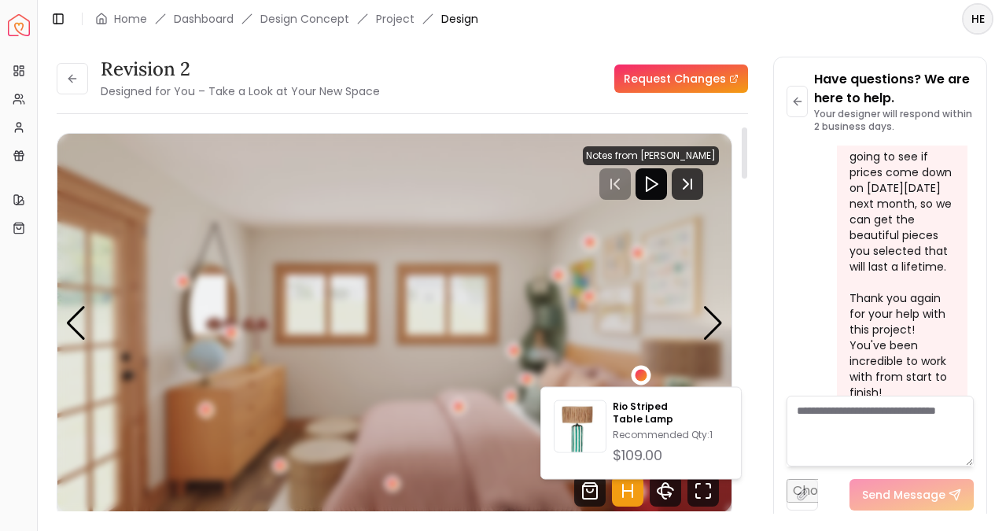
click at [639, 377] on div "2 / 5" at bounding box center [642, 375] width 12 height 12
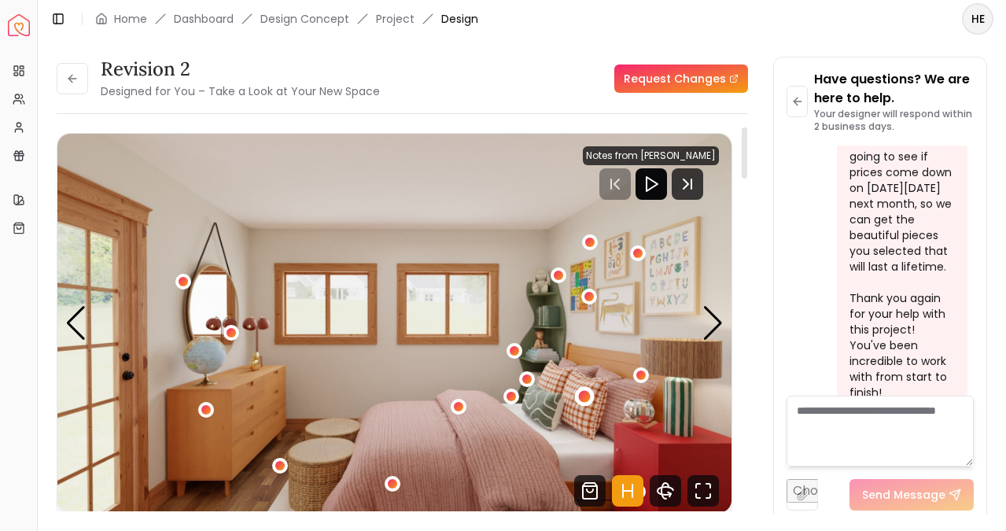
click at [582, 396] on div "2 / 5" at bounding box center [585, 397] width 12 height 12
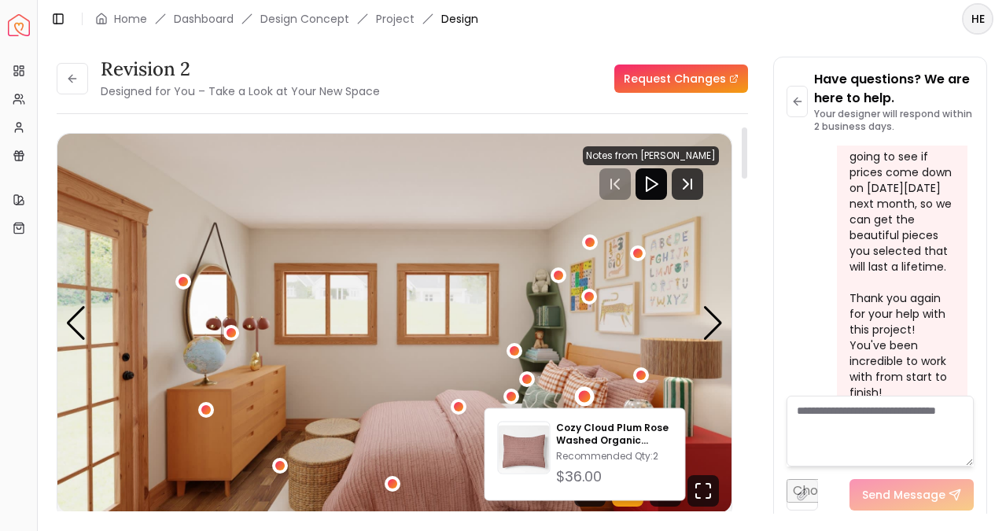
click at [587, 365] on img "2 / 5" at bounding box center [394, 323] width 674 height 379
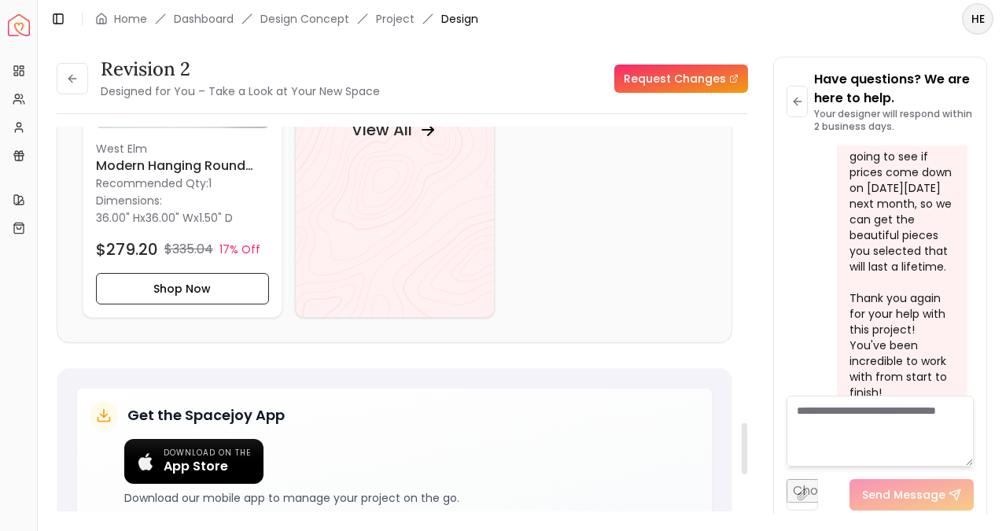
scroll to position [2268, 0]
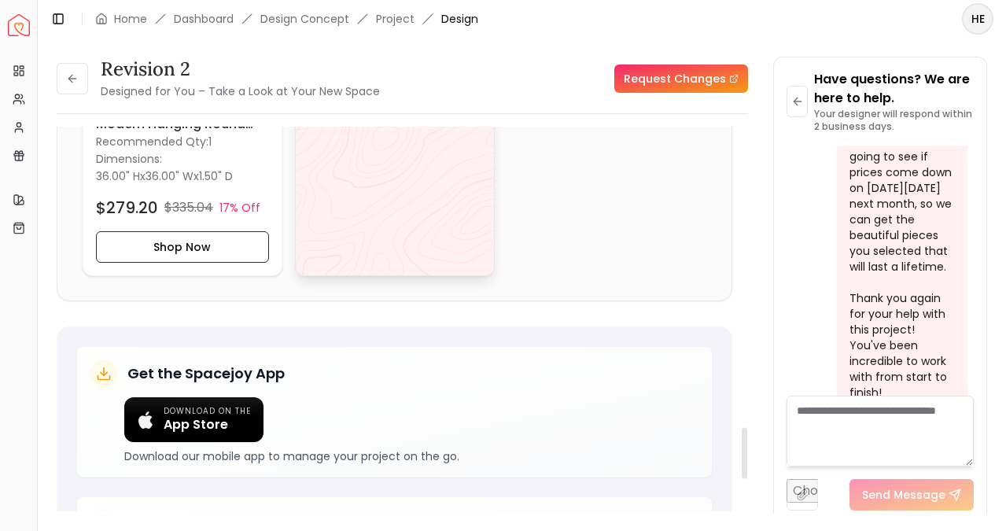
click at [459, 187] on div "View All" at bounding box center [395, 88] width 200 height 376
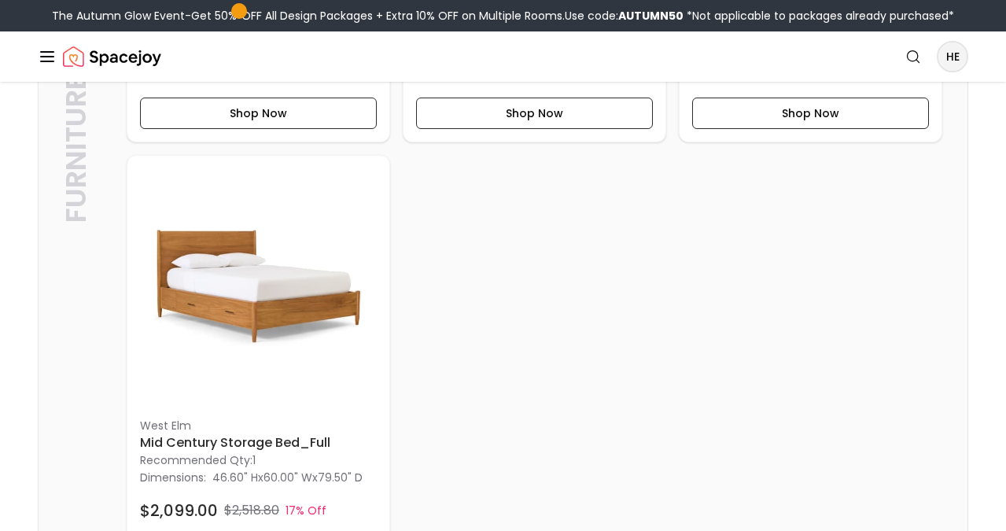
scroll to position [890, 0]
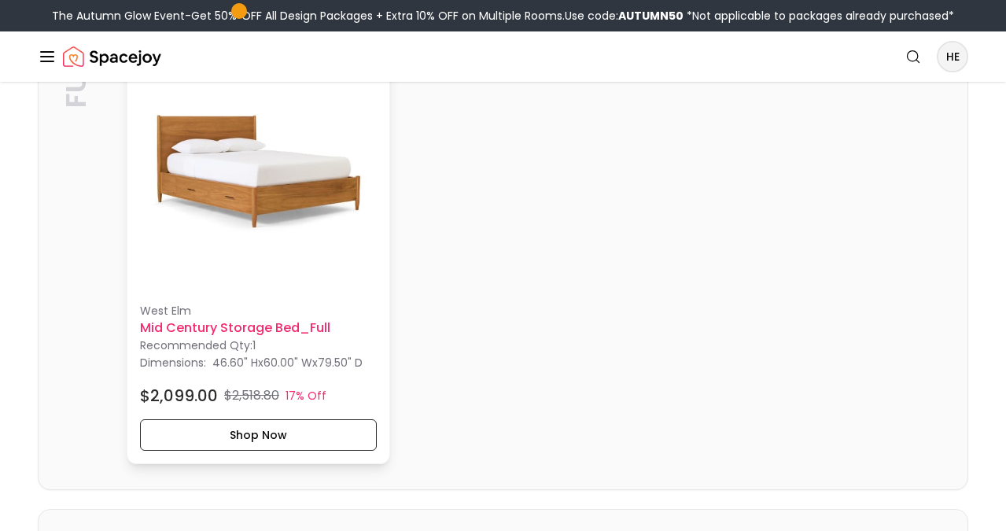
click at [263, 252] on img at bounding box center [258, 171] width 237 height 237
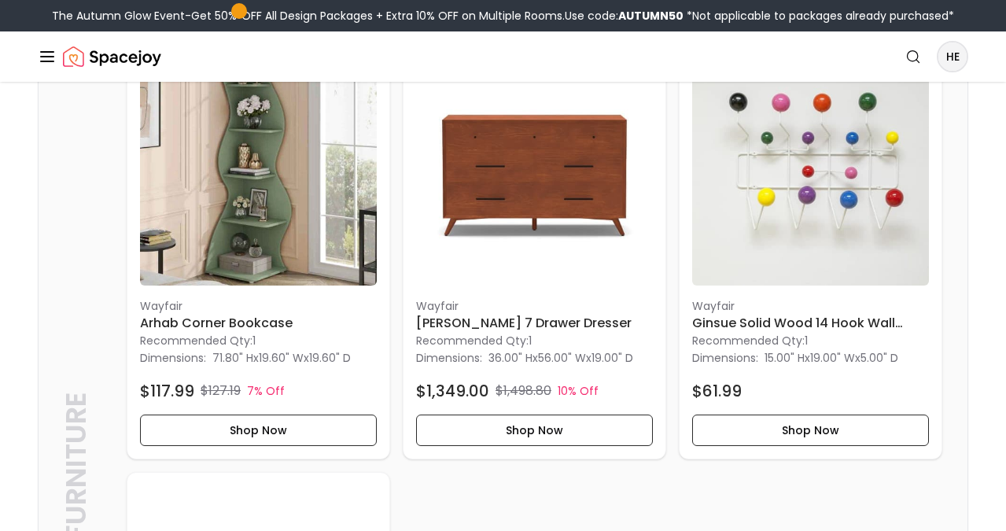
scroll to position [557, 0]
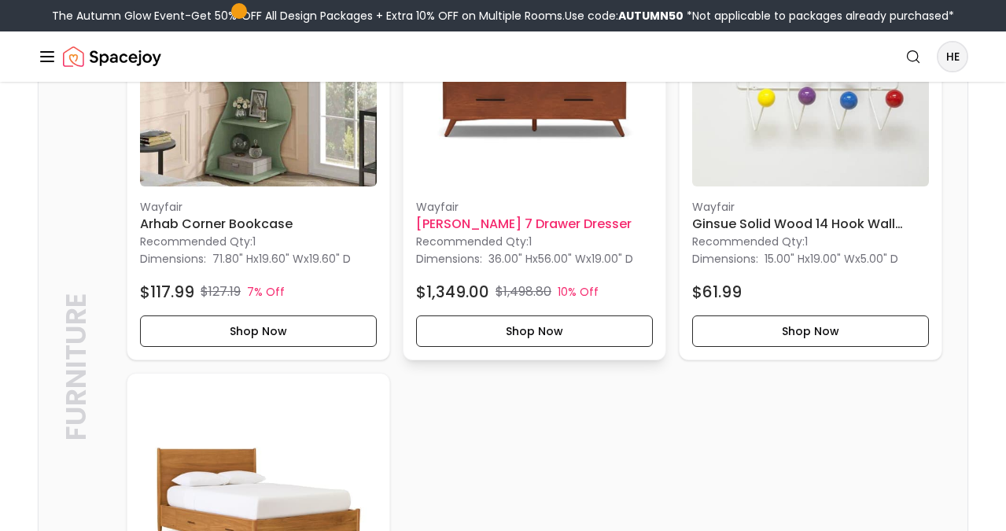
click at [468, 127] on img at bounding box center [534, 68] width 237 height 237
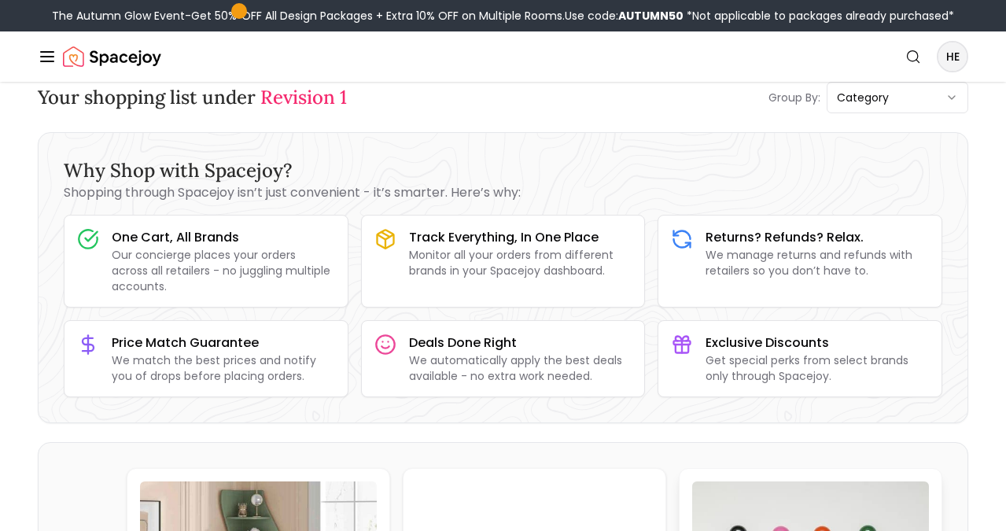
scroll to position [0, 0]
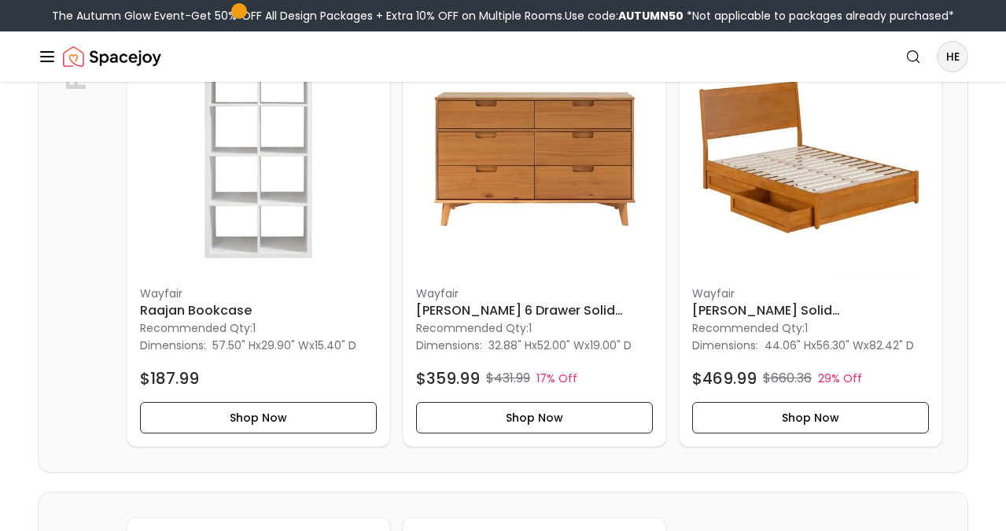
scroll to position [850, 0]
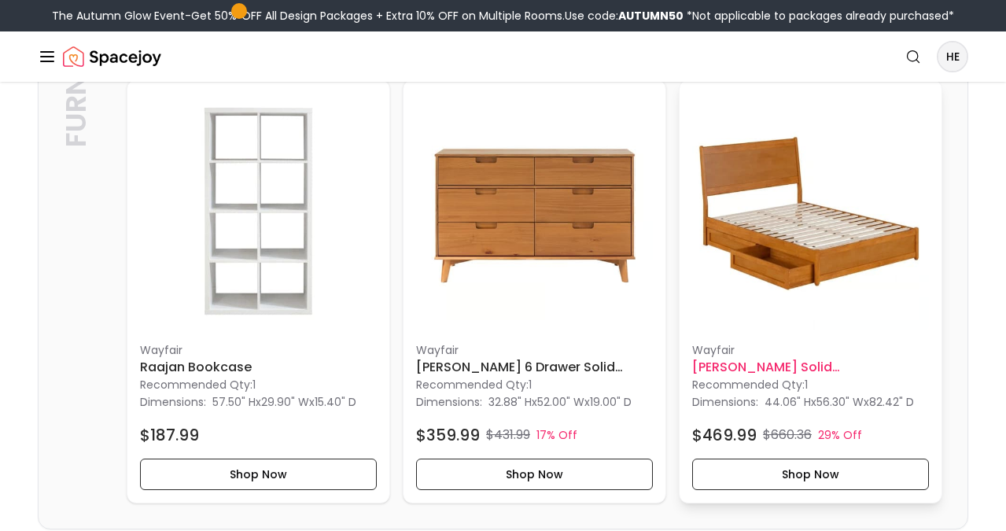
click at [734, 338] on div "Wayfair Avdesh Solid Wood Sleigh Storage Bed Full Recommended Qty: 1 Dimensions…" at bounding box center [811, 291] width 262 height 422
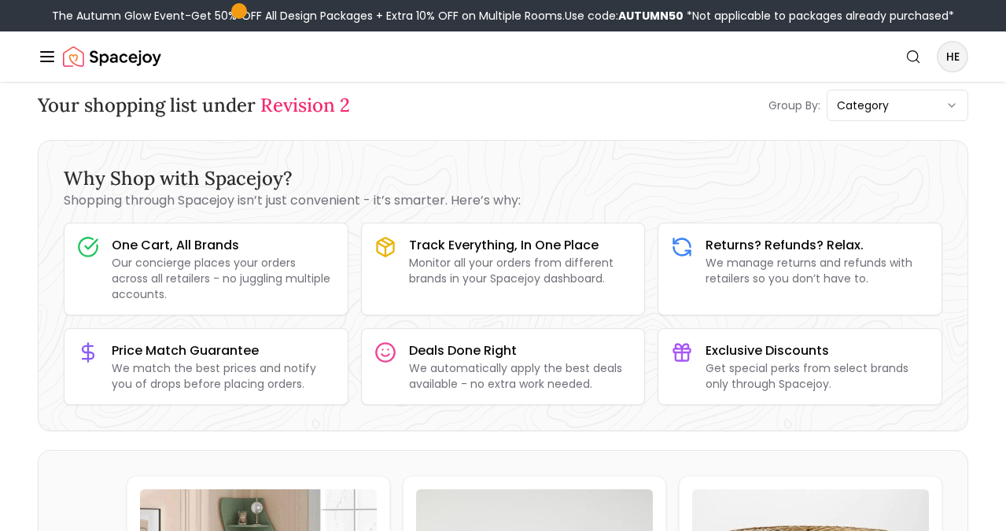
scroll to position [0, 0]
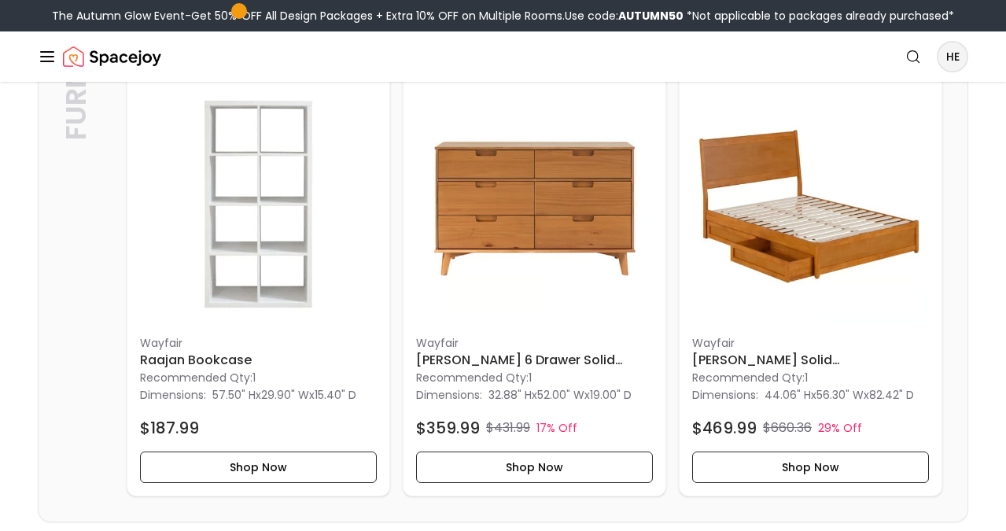
scroll to position [948, 0]
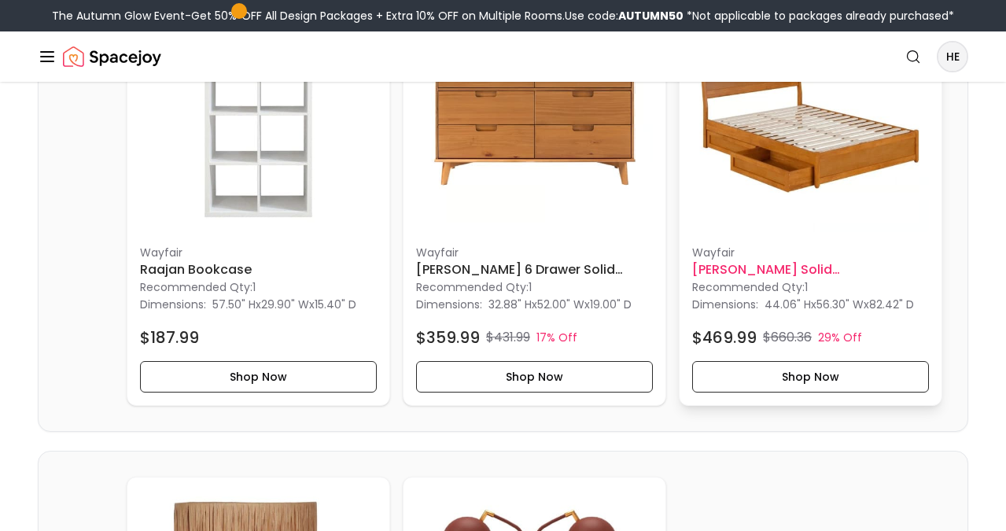
click at [780, 178] on img at bounding box center [810, 113] width 237 height 237
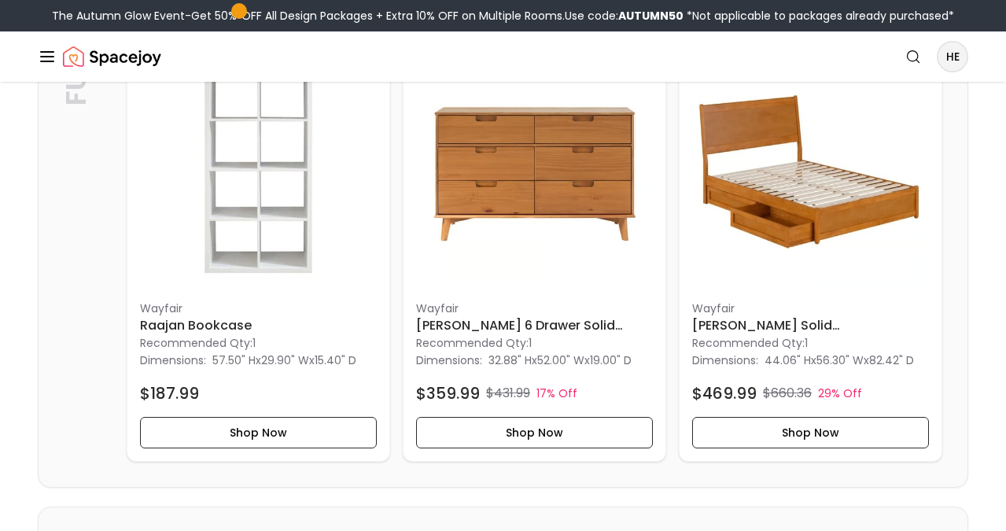
scroll to position [895, 0]
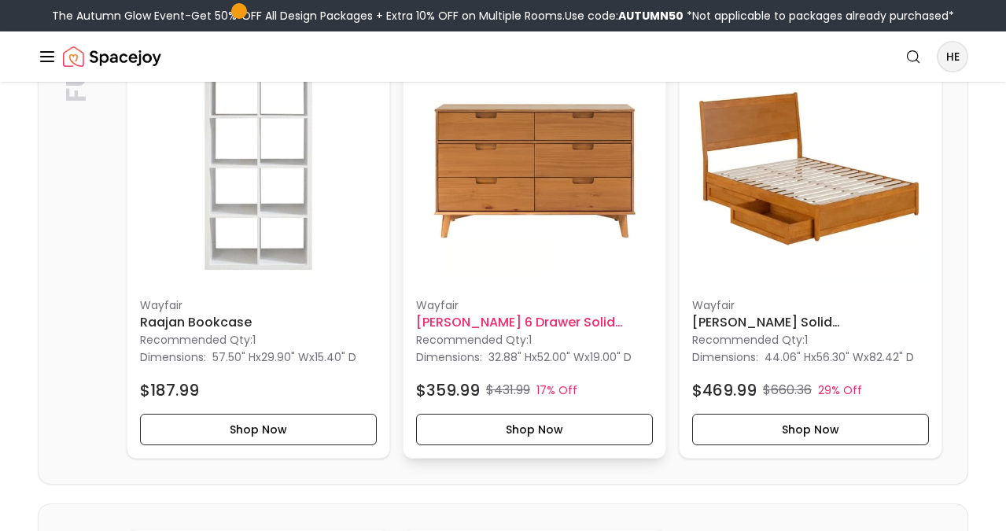
click at [462, 195] on img at bounding box center [534, 166] width 237 height 237
